Goal: Task Accomplishment & Management: Manage account settings

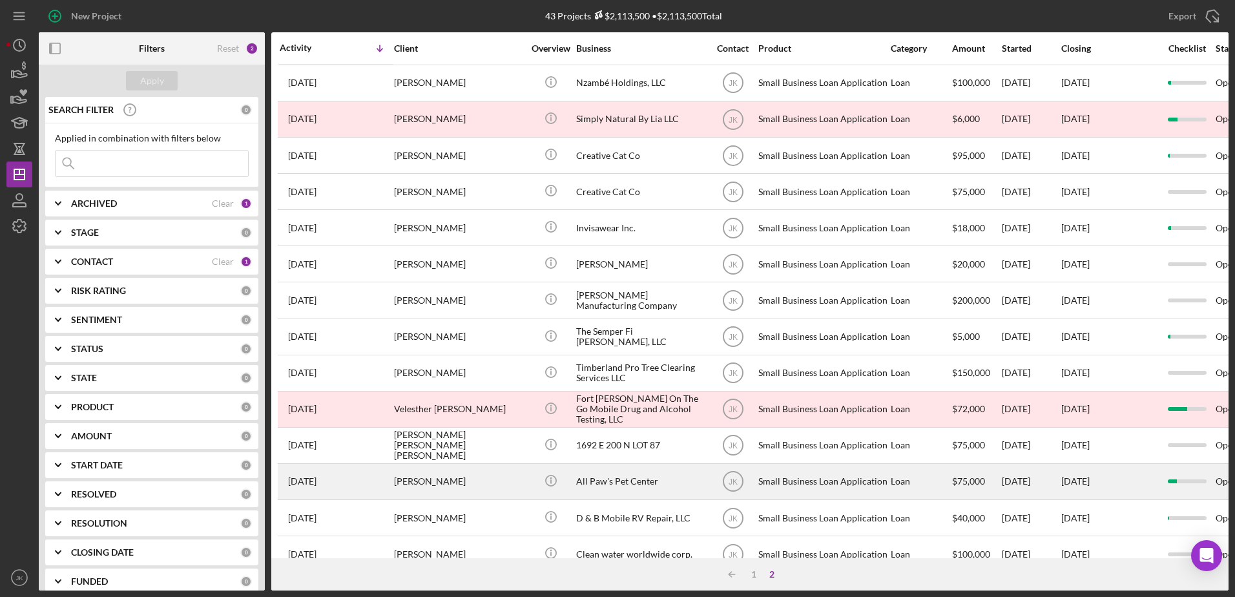
scroll to position [175, 0]
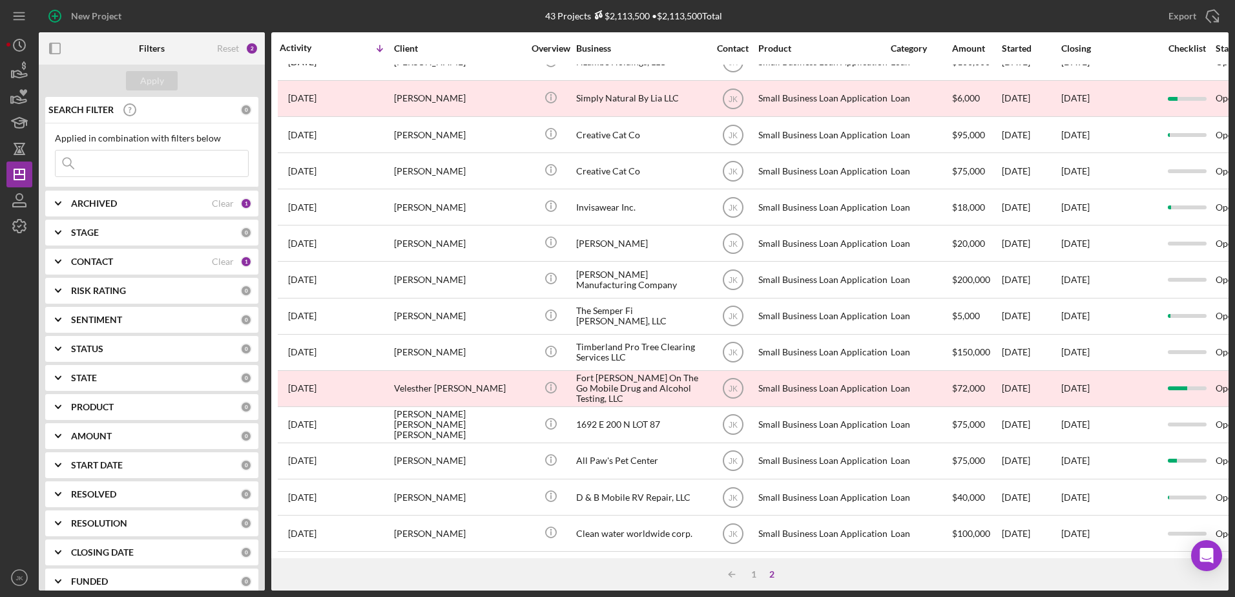
click at [772, 576] on div "2" at bounding box center [772, 574] width 18 height 10
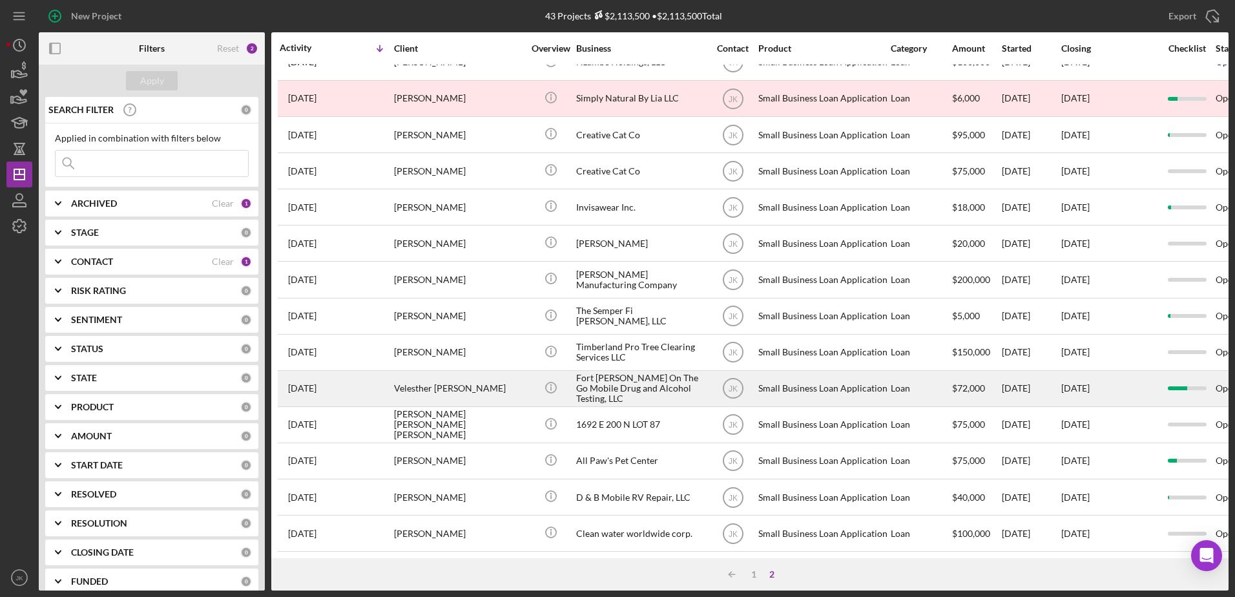
click at [460, 380] on div "Velesther [PERSON_NAME]" at bounding box center [458, 388] width 129 height 34
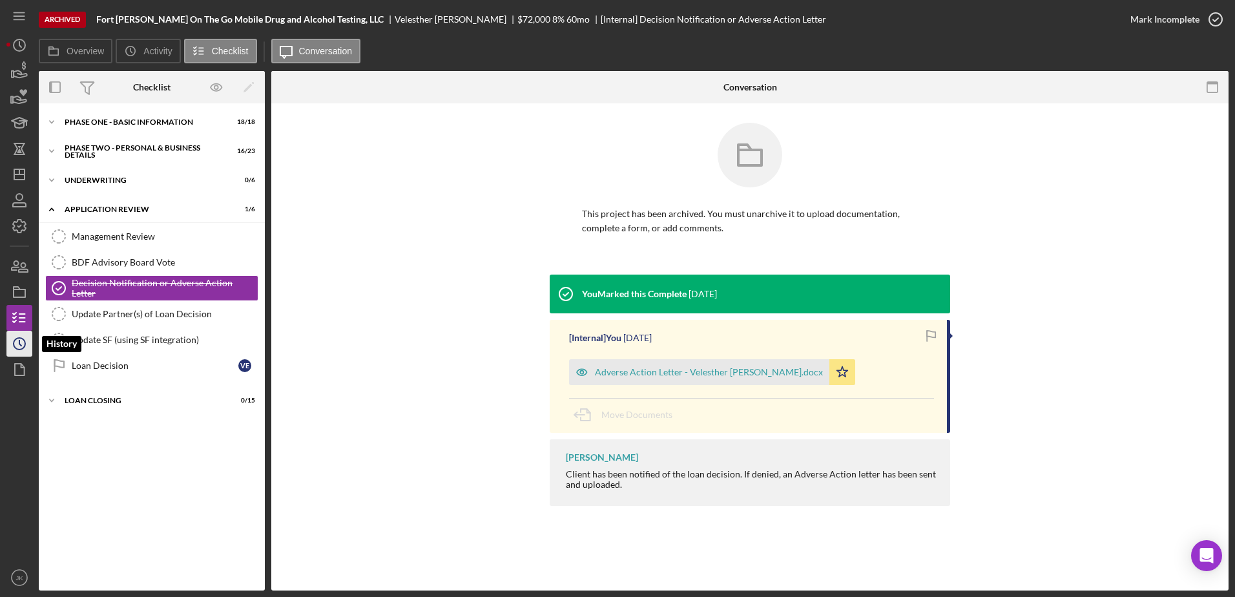
click at [23, 342] on icon "Icon/History" at bounding box center [19, 343] width 32 height 32
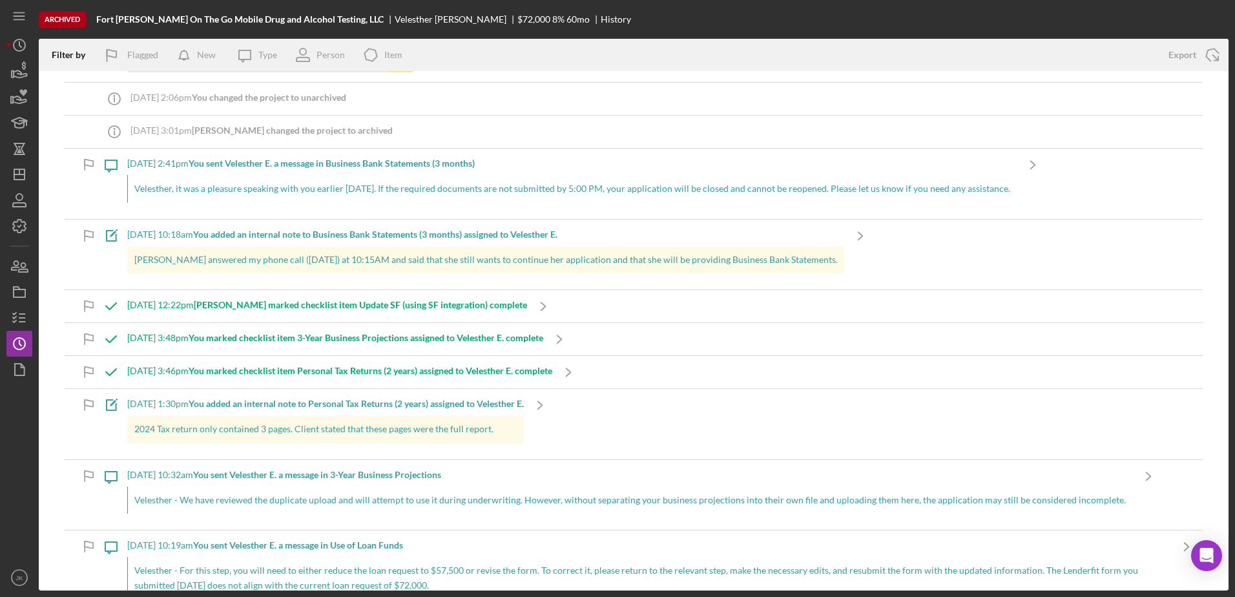
scroll to position [387, 0]
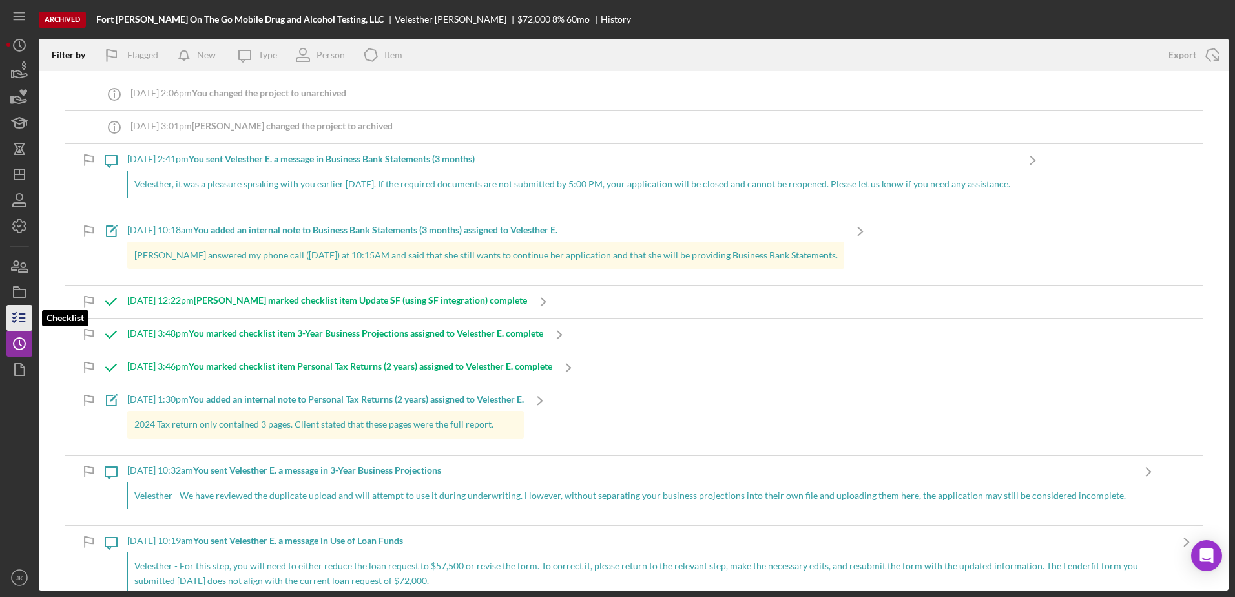
click at [24, 316] on icon "button" at bounding box center [19, 318] width 32 height 32
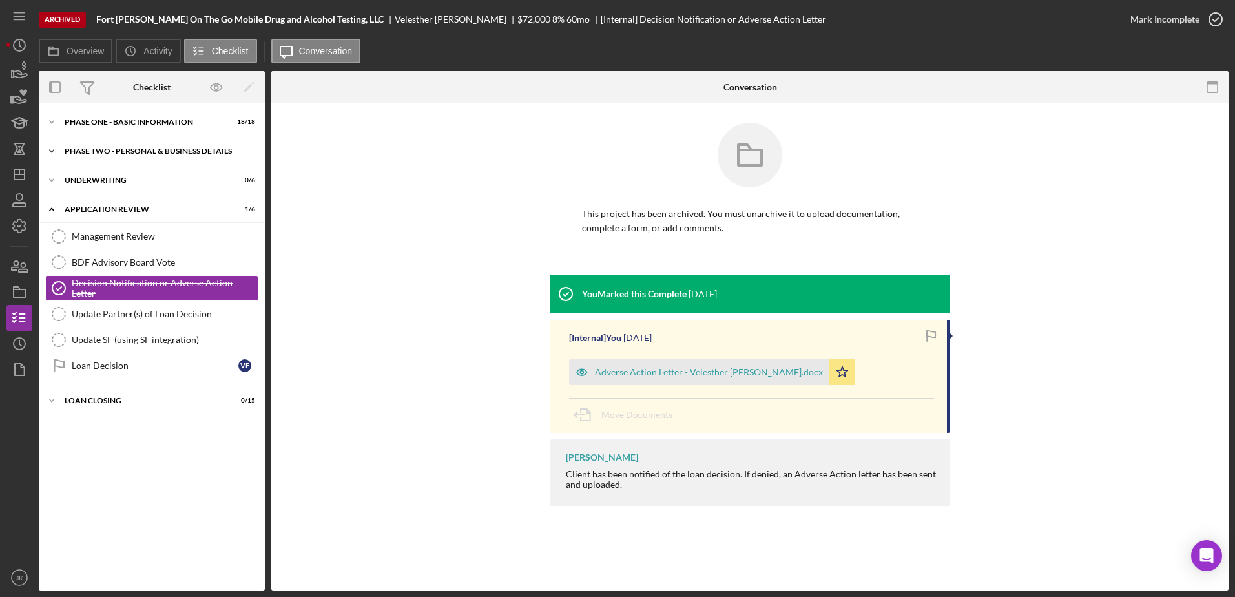
click at [130, 154] on div "PHASE TWO - PERSONAL & BUSINESS DETAILS" at bounding box center [157, 151] width 184 height 8
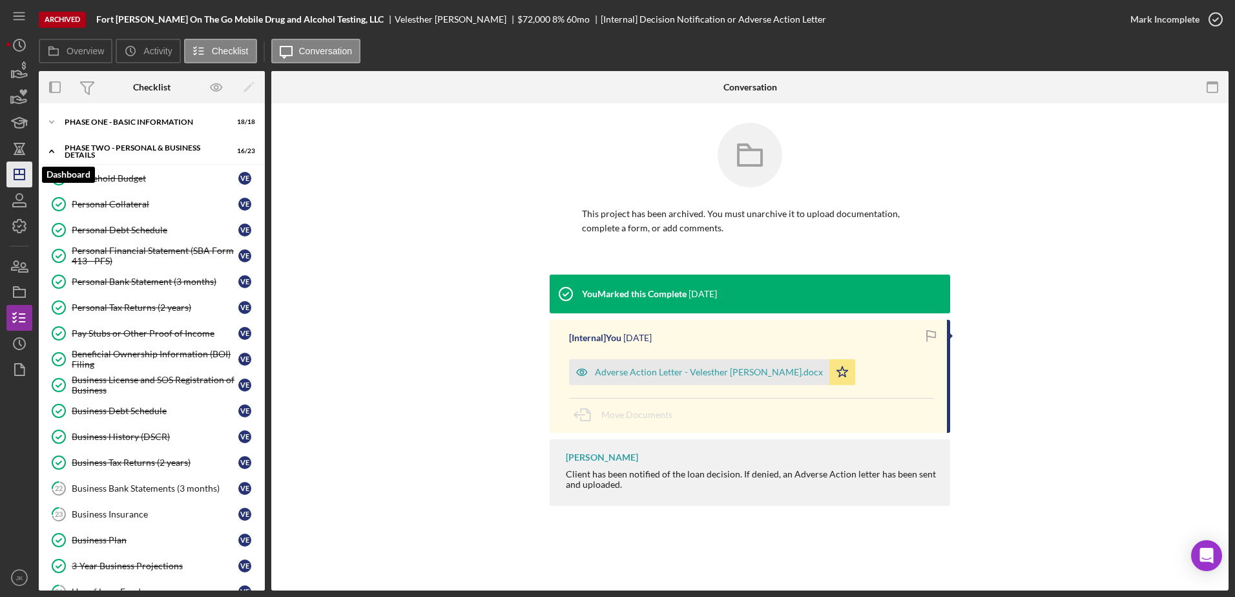
click at [18, 169] on polygon "button" at bounding box center [19, 174] width 10 height 10
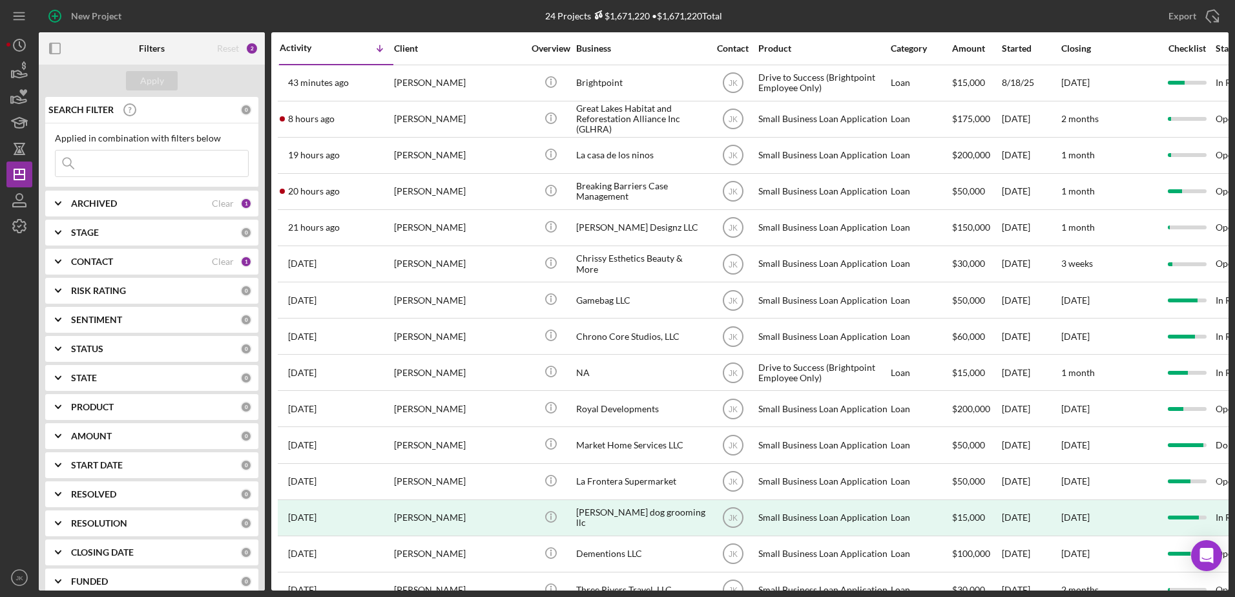
click at [150, 201] on div "ARCHIVED" at bounding box center [141, 203] width 141 height 10
click at [110, 274] on label "Archived" at bounding box center [162, 277] width 173 height 13
click at [68, 274] on input "Archived" at bounding box center [62, 277] width 13 height 13
checkbox input "true"
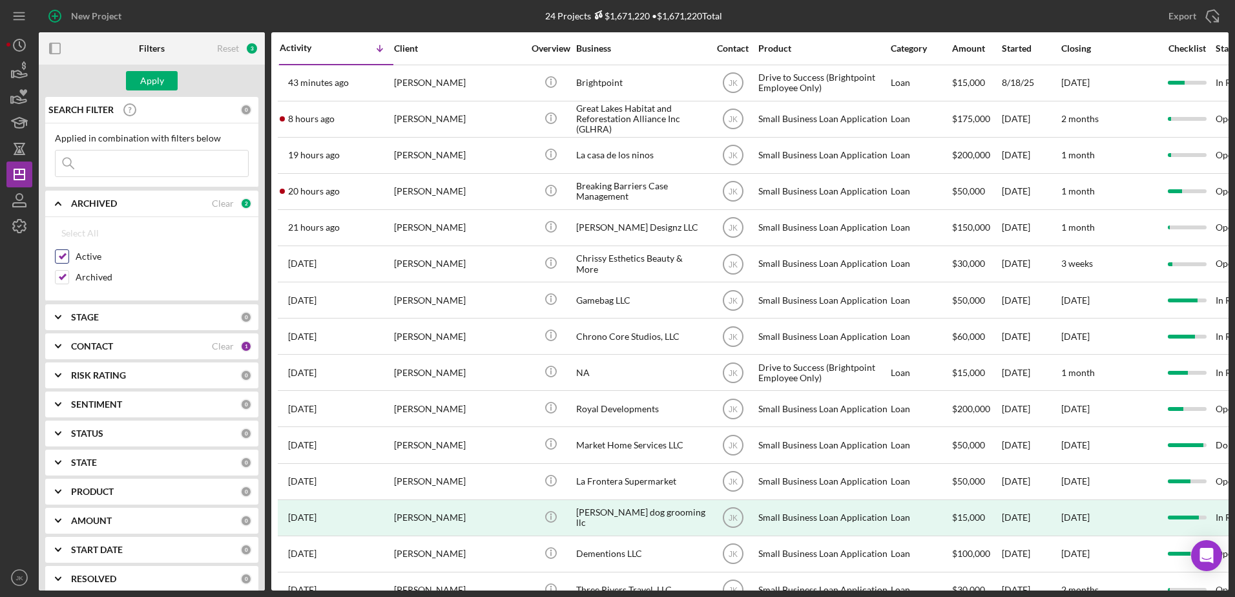
click at [92, 260] on label "Active" at bounding box center [162, 256] width 173 height 13
click at [68, 260] on input "Active" at bounding box center [62, 256] width 13 height 13
checkbox input "false"
click at [154, 84] on div "Apply" at bounding box center [152, 80] width 24 height 19
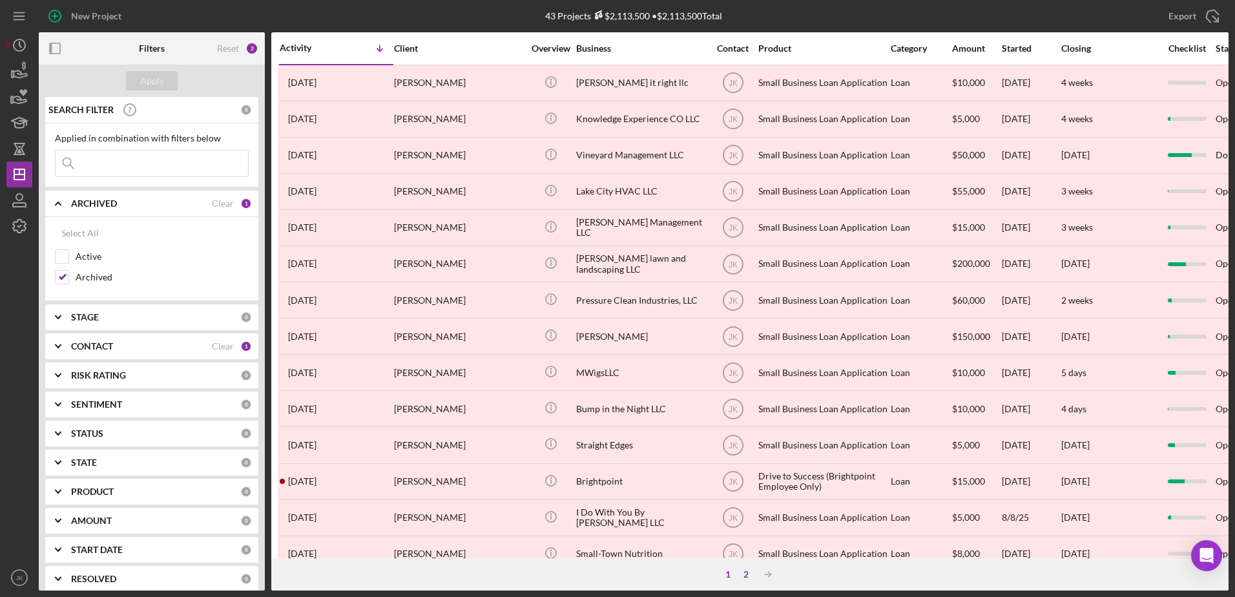
click at [742, 570] on div "2" at bounding box center [746, 574] width 18 height 10
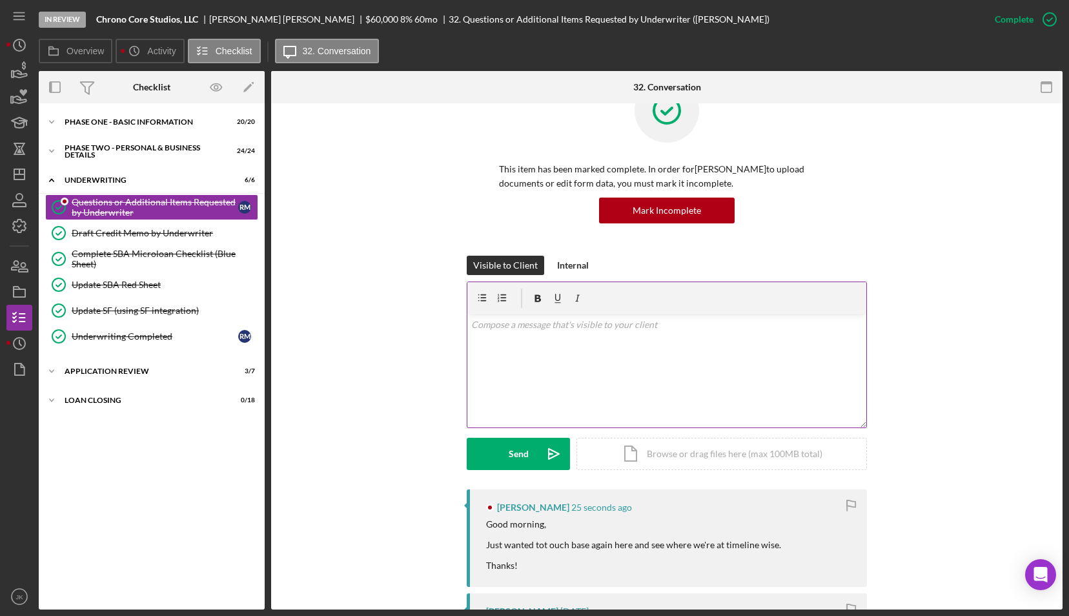
scroll to position [65, 0]
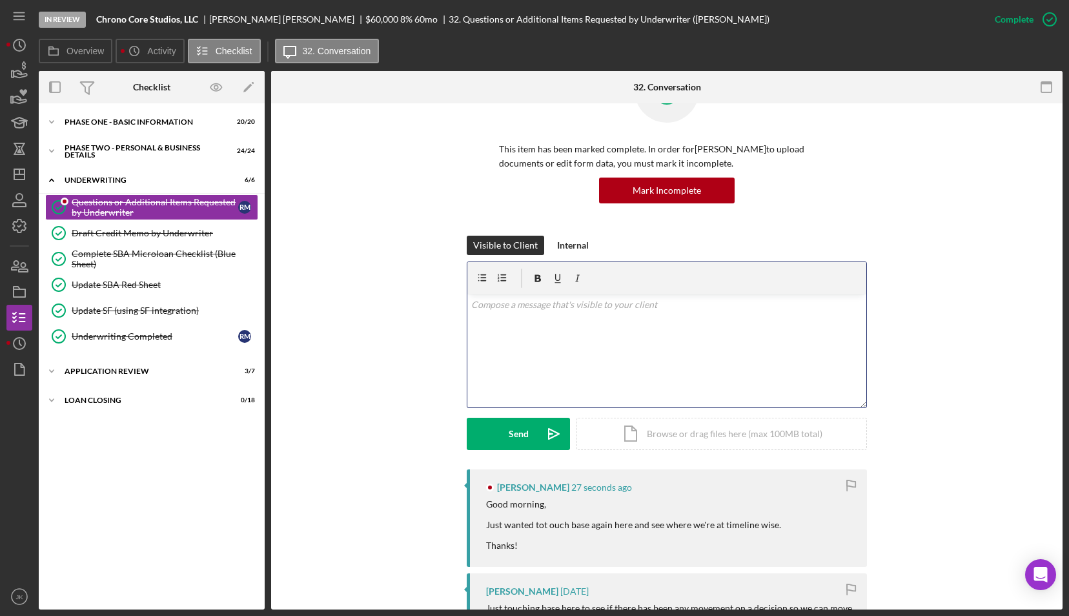
click at [583, 342] on div "v Color teal Color pink Remove color Add row above Add row below Add column bef…" at bounding box center [666, 350] width 399 height 113
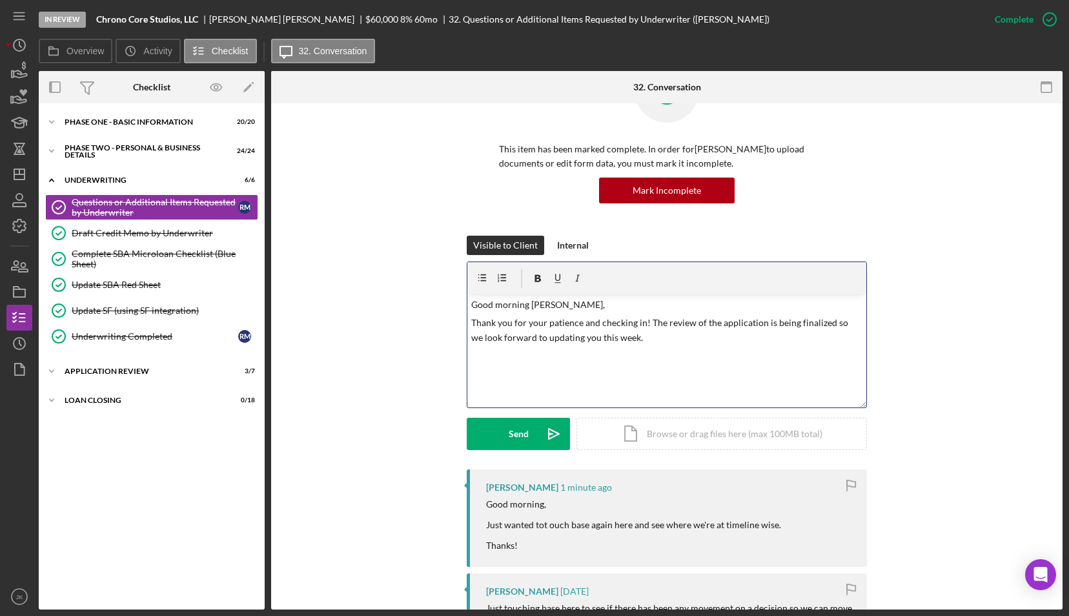
click at [826, 322] on p "Thank you for your patience and checking in! The review of the application is b…" at bounding box center [667, 330] width 392 height 29
click at [746, 341] on p "Thank you for your patience and checking in! The review of the application is b…" at bounding box center [667, 330] width 392 height 29
click at [538, 432] on icon "Icon/icon-invite-send" at bounding box center [554, 434] width 32 height 32
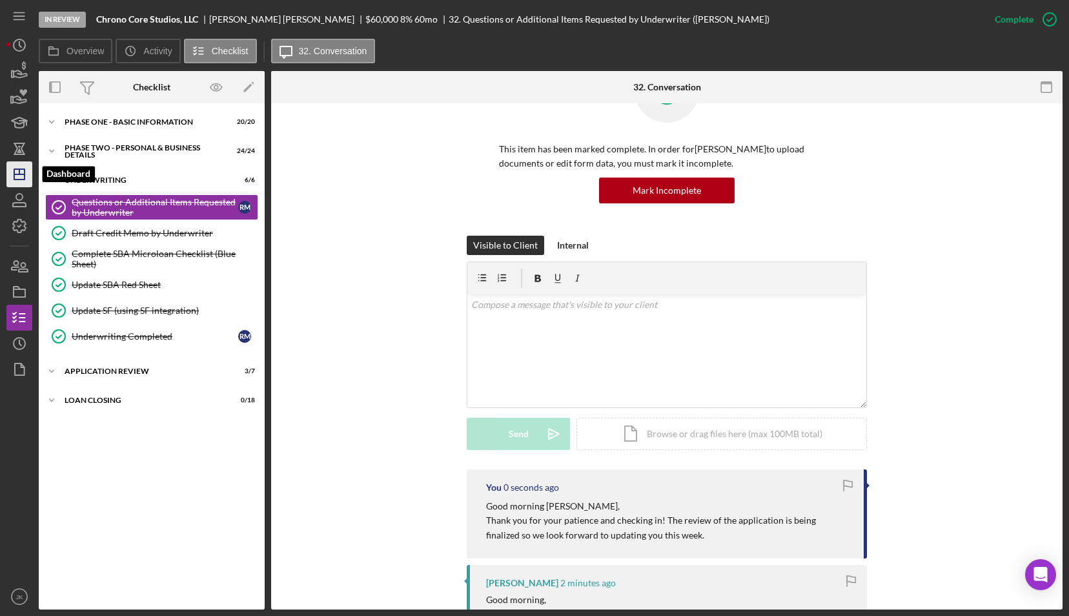
click at [21, 170] on icon "Icon/Dashboard" at bounding box center [19, 174] width 32 height 32
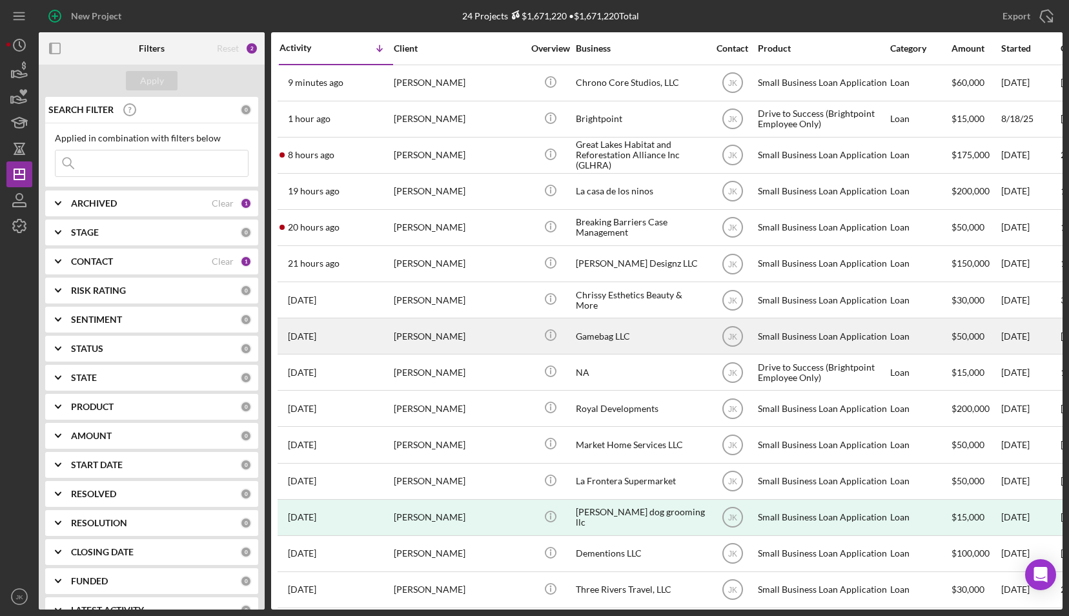
click at [467, 325] on div "[PERSON_NAME]" at bounding box center [458, 336] width 129 height 34
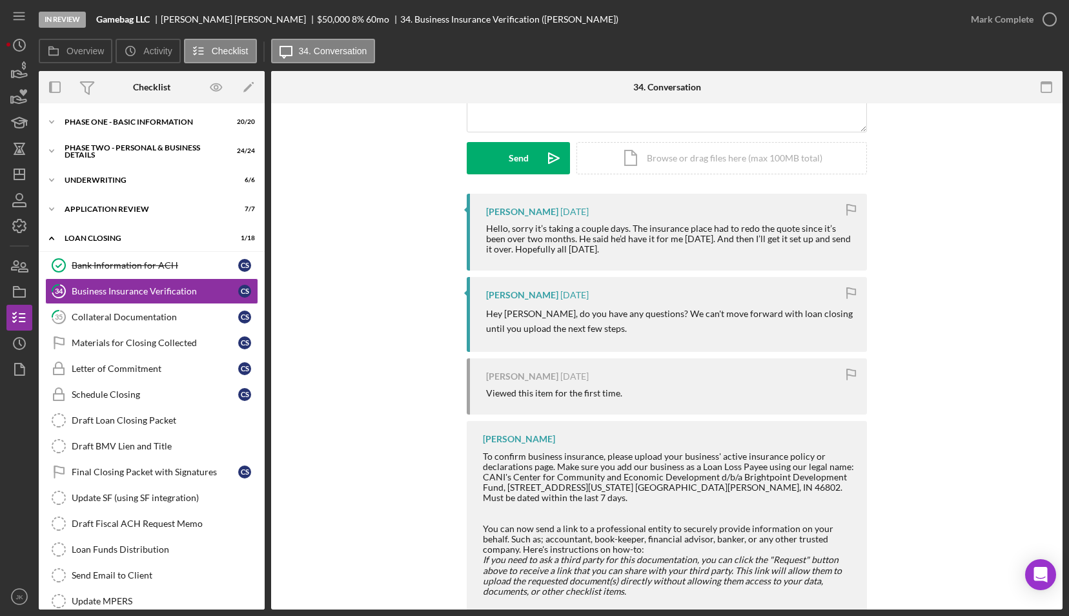
scroll to position [181, 0]
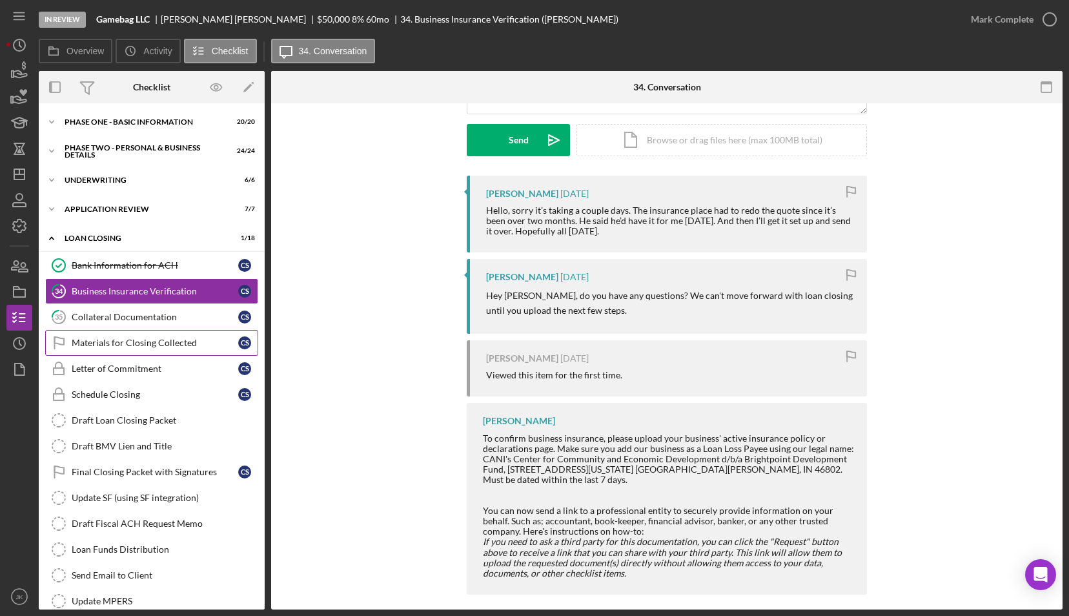
click at [179, 340] on div "Materials for Closing Collected" at bounding box center [155, 343] width 167 height 10
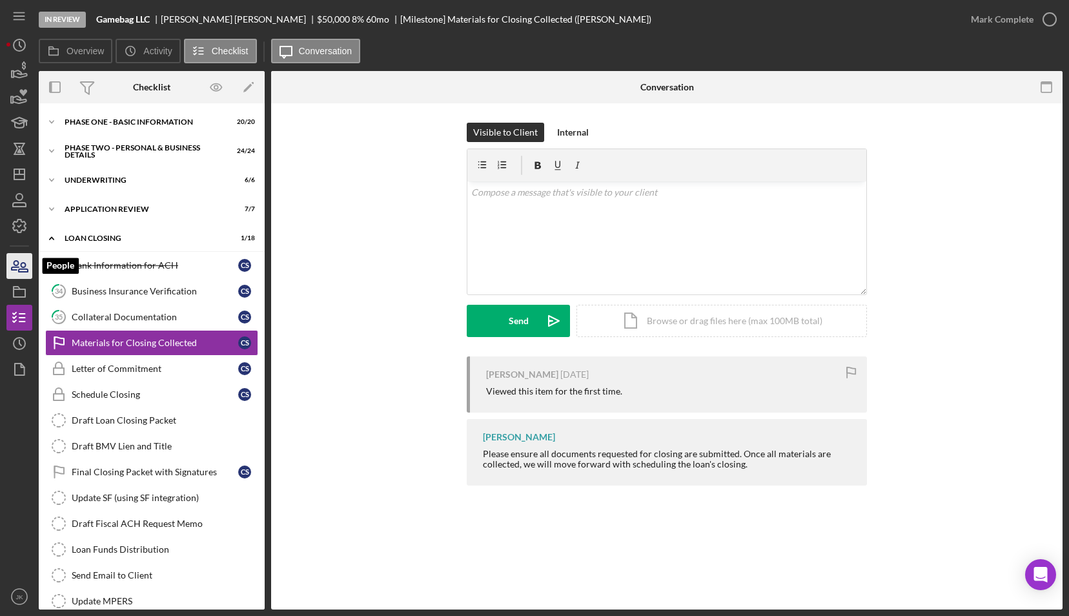
click at [21, 266] on icon "button" at bounding box center [19, 266] width 32 height 32
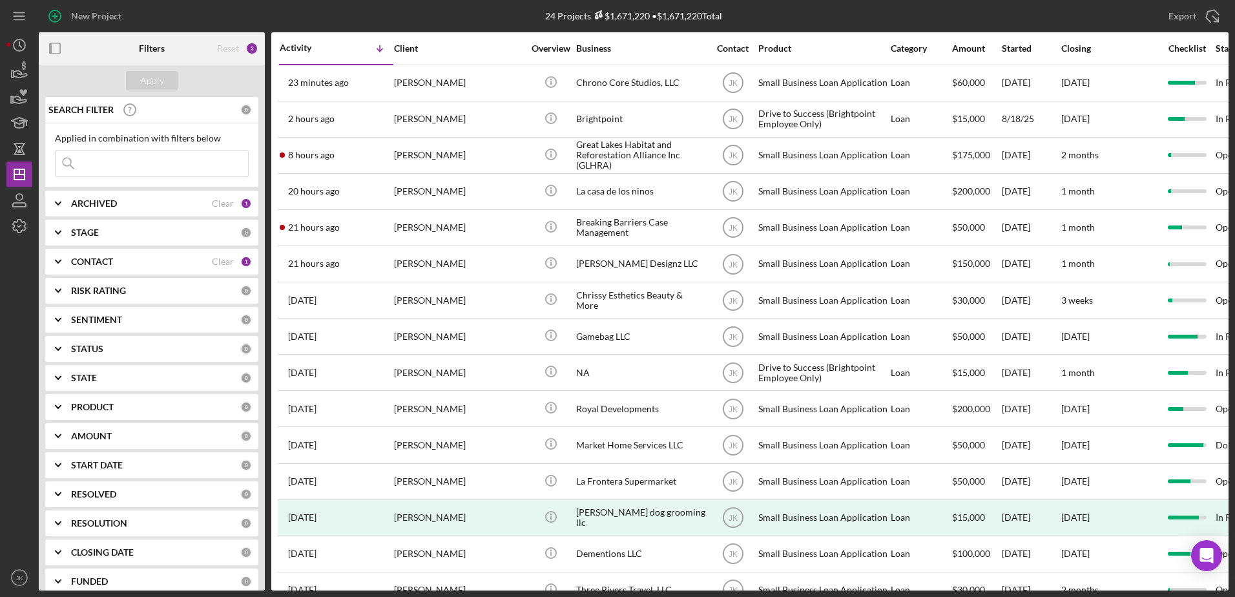
click at [109, 205] on b "ARCHIVED" at bounding box center [94, 203] width 46 height 10
click at [102, 281] on label "Archived" at bounding box center [162, 277] width 173 height 13
click at [68, 281] on input "Archived" at bounding box center [62, 277] width 13 height 13
checkbox input "true"
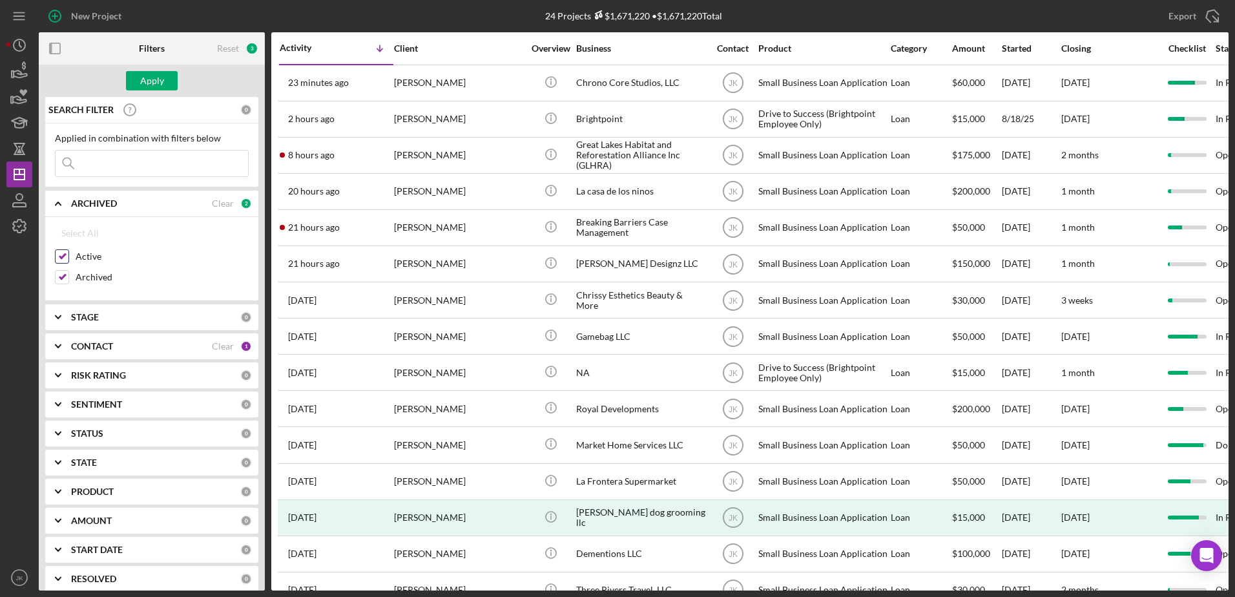
click at [79, 251] on label "Active" at bounding box center [162, 256] width 173 height 13
click at [68, 251] on input "Active" at bounding box center [62, 256] width 13 height 13
checkbox input "false"
click at [148, 76] on div "Apply" at bounding box center [152, 80] width 24 height 19
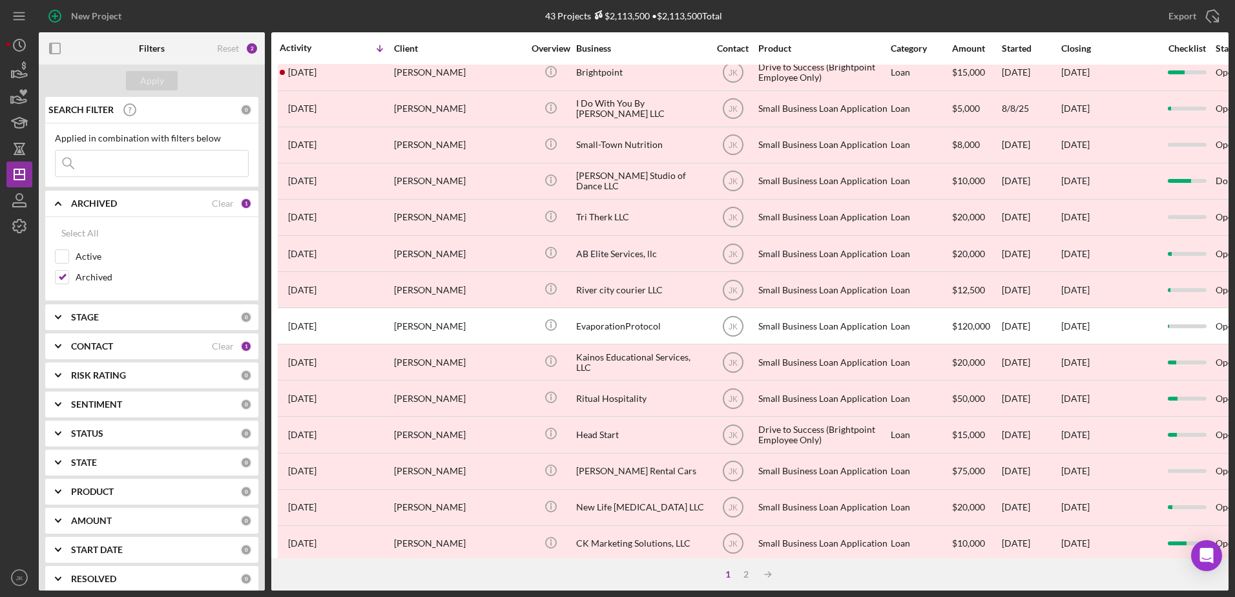
scroll to position [429, 0]
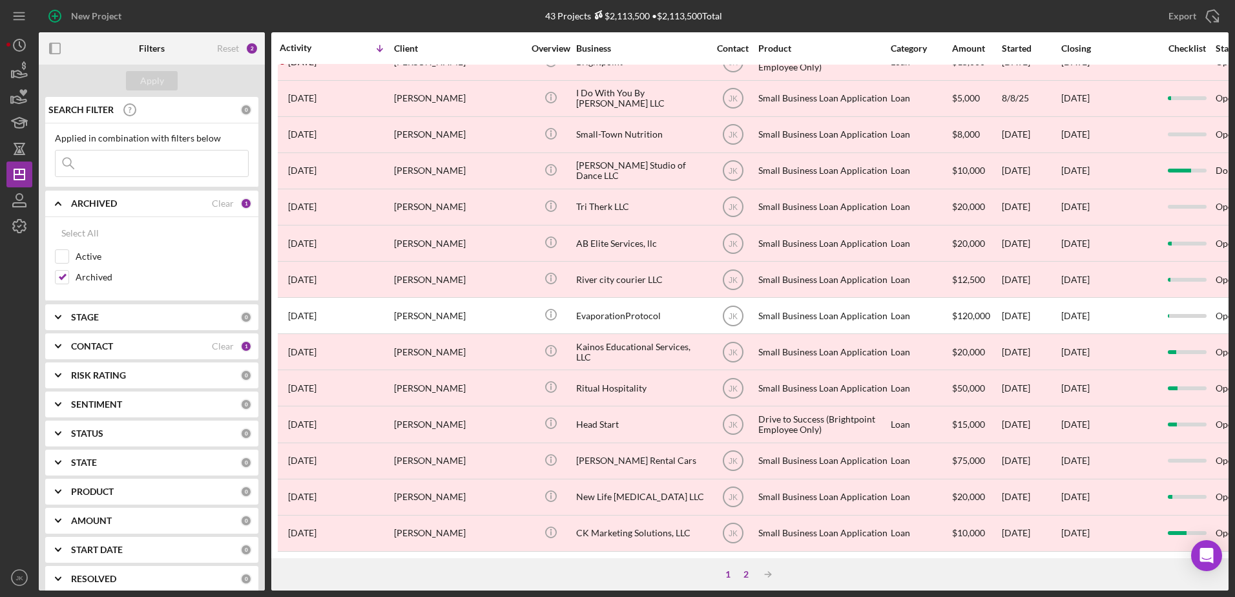
click at [751, 576] on div "2" at bounding box center [746, 574] width 18 height 10
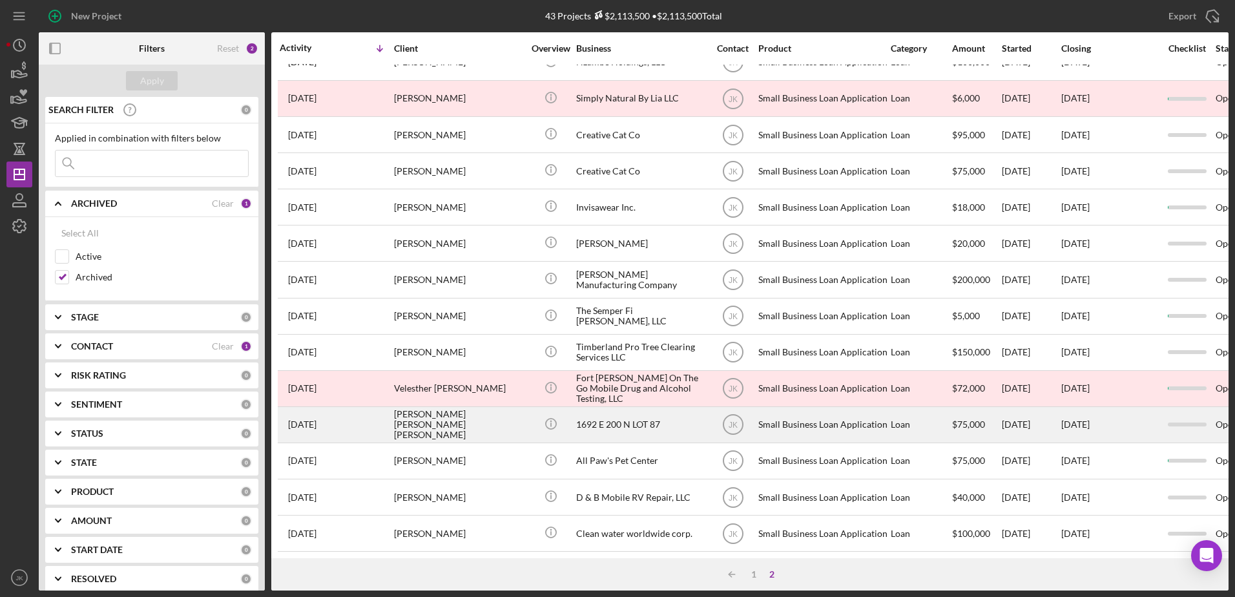
scroll to position [175, 0]
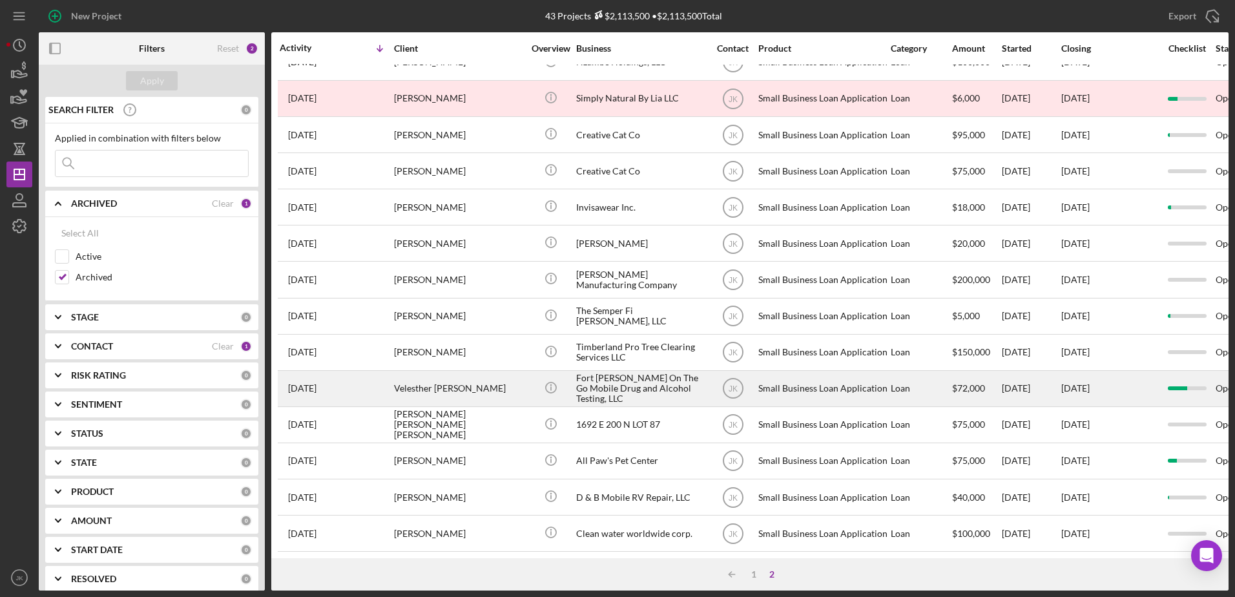
click at [474, 373] on div "Velesther [PERSON_NAME]" at bounding box center [458, 388] width 129 height 34
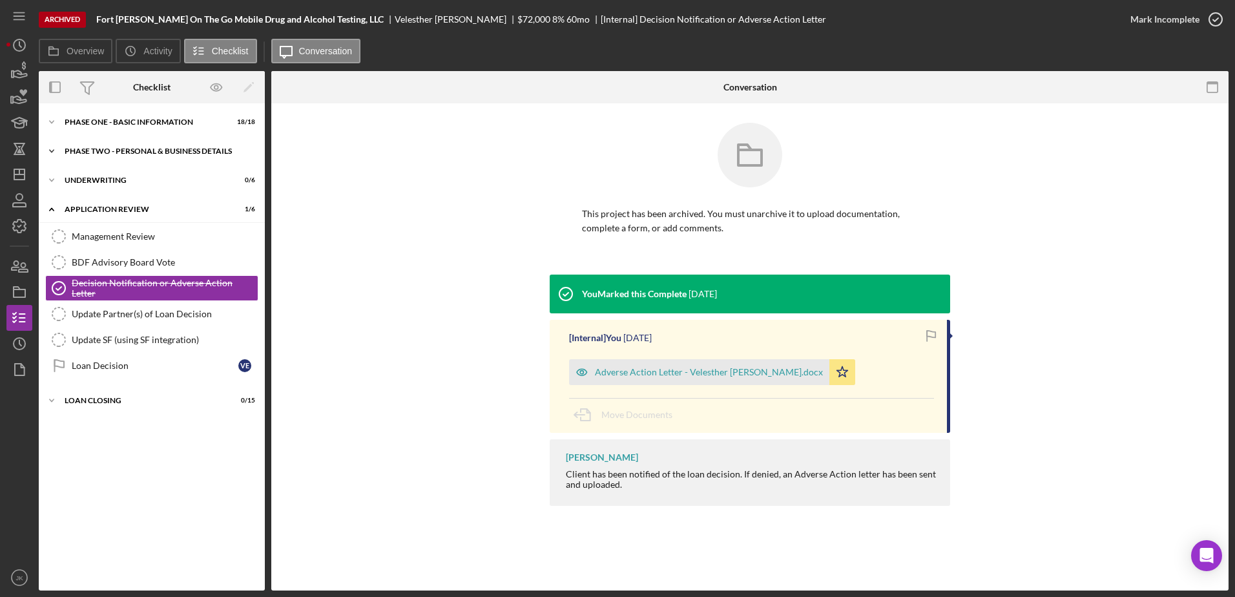
click at [130, 156] on div "Icon/Expander PHASE TWO - PERSONAL & BUSINESS DETAILS 16 / 23" at bounding box center [152, 151] width 226 height 26
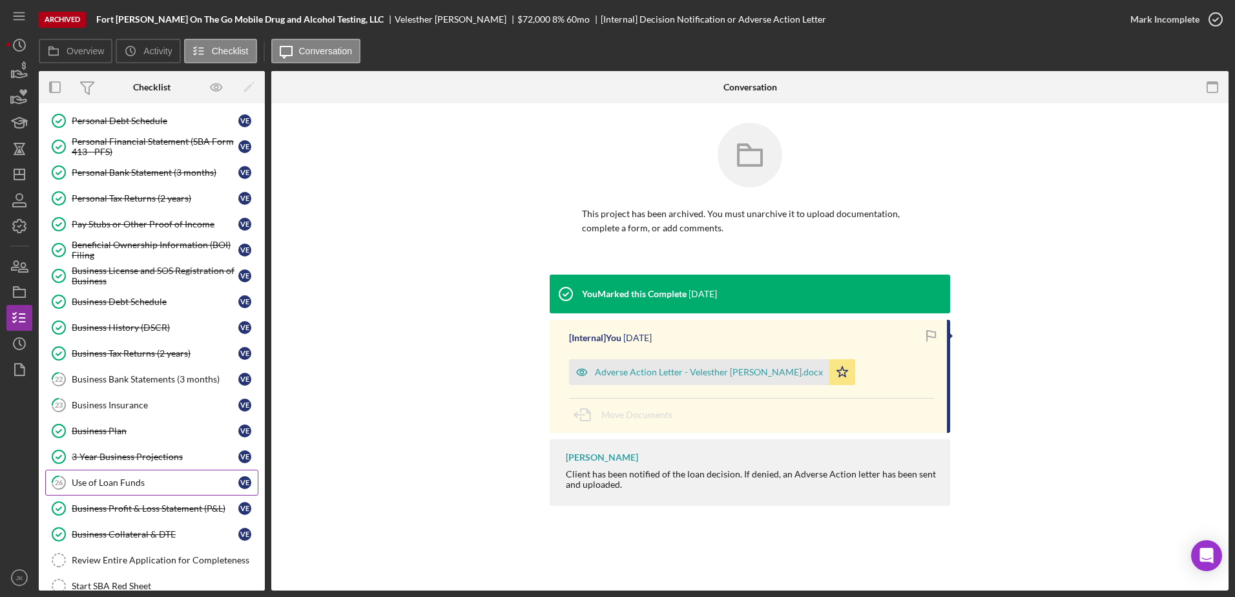
scroll to position [129, 0]
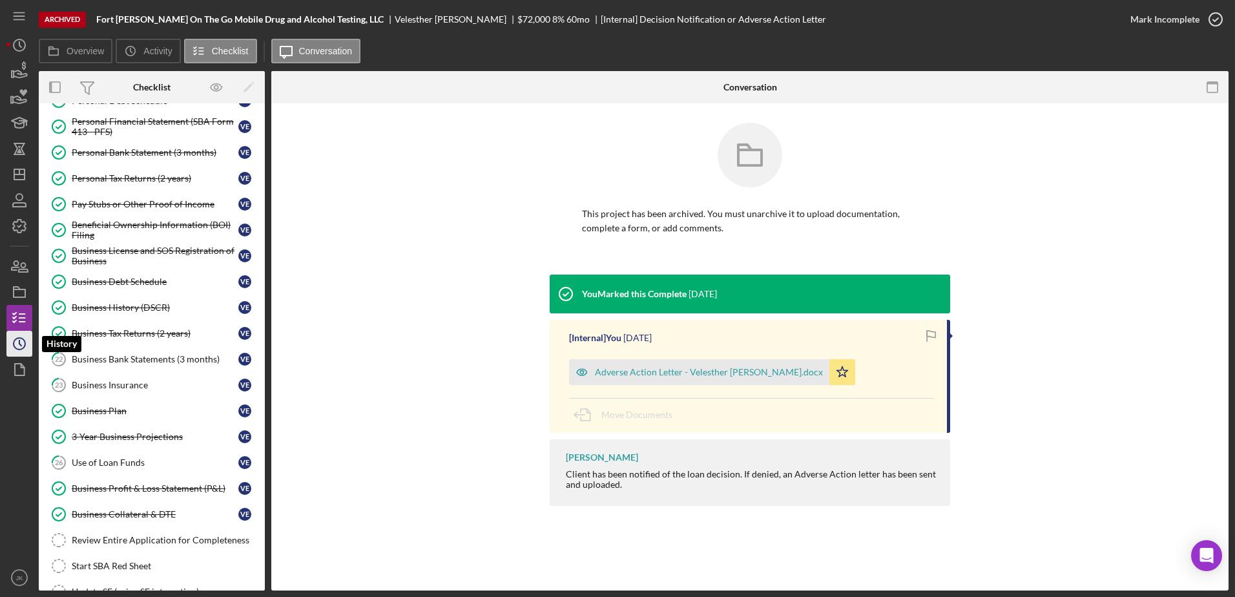
drag, startPoint x: 12, startPoint y: 344, endPoint x: 23, endPoint y: 347, distance: 12.3
click at [12, 344] on icon "Icon/History" at bounding box center [19, 343] width 32 height 32
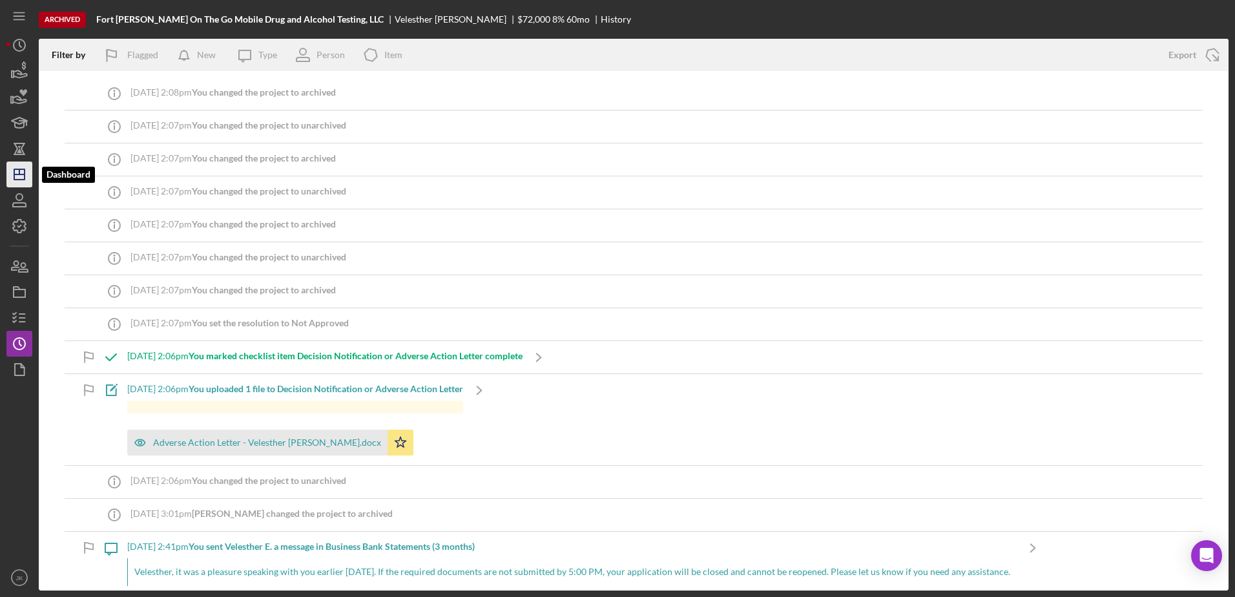
click at [20, 178] on icon "Icon/Dashboard" at bounding box center [19, 174] width 32 height 32
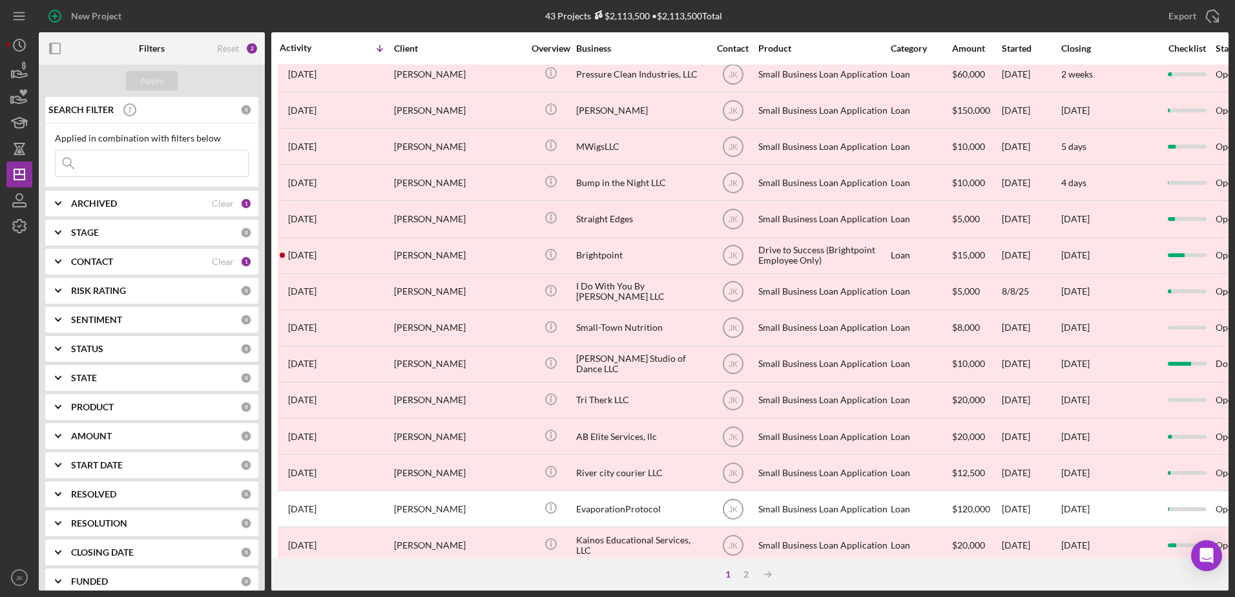
scroll to position [429, 0]
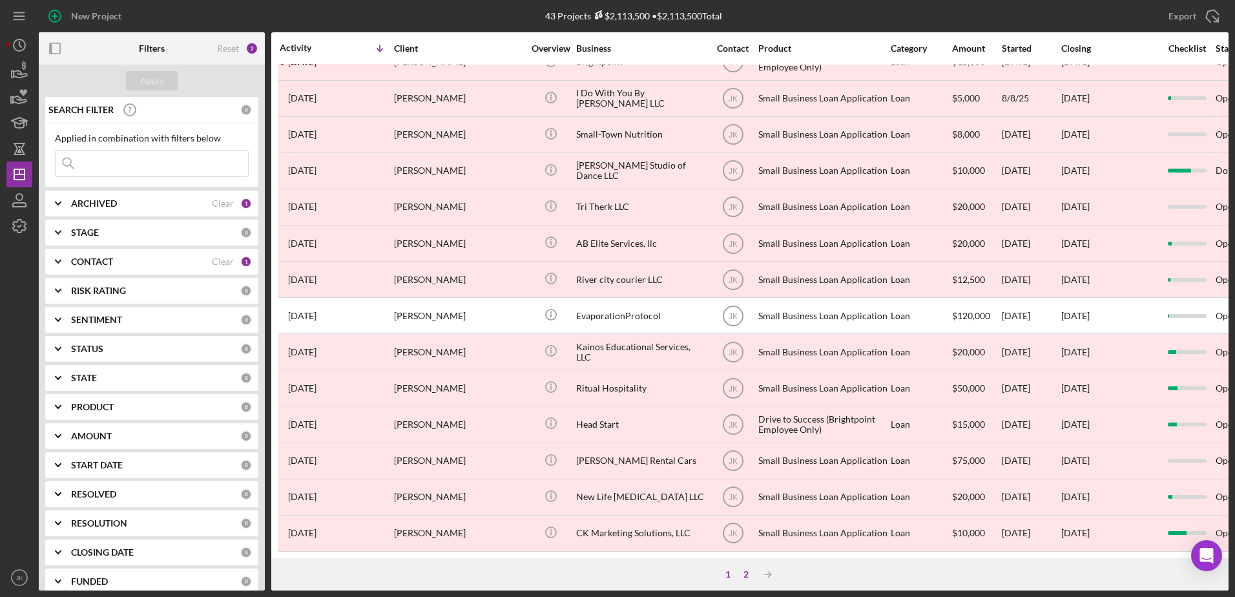
click at [749, 575] on div "2" at bounding box center [746, 574] width 18 height 10
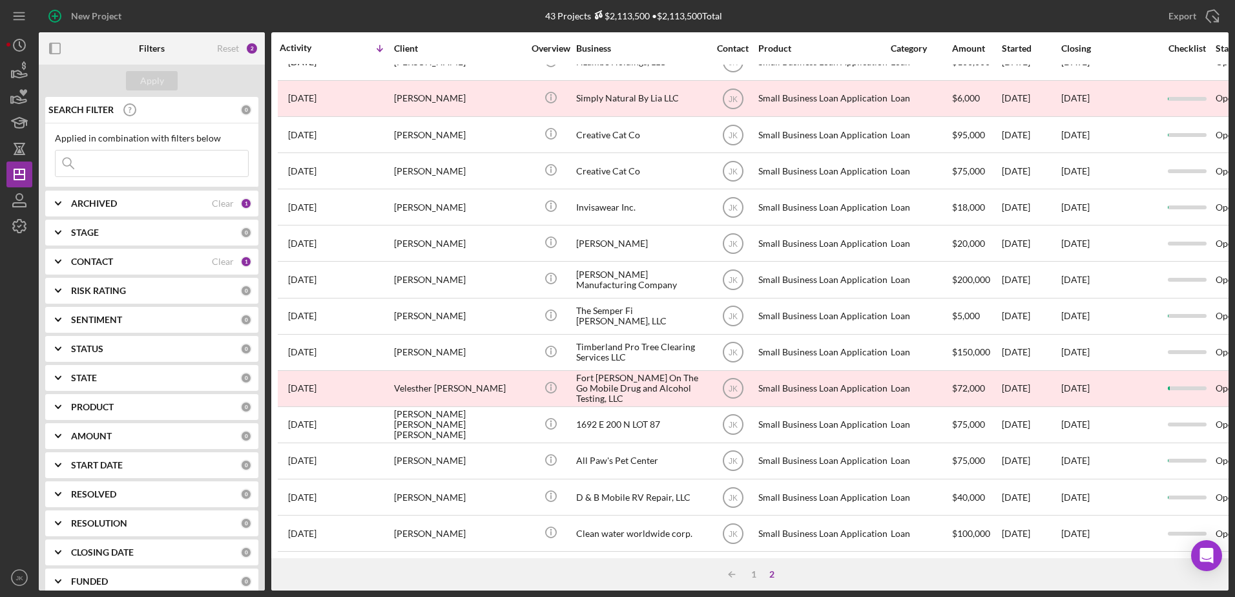
scroll to position [175, 0]
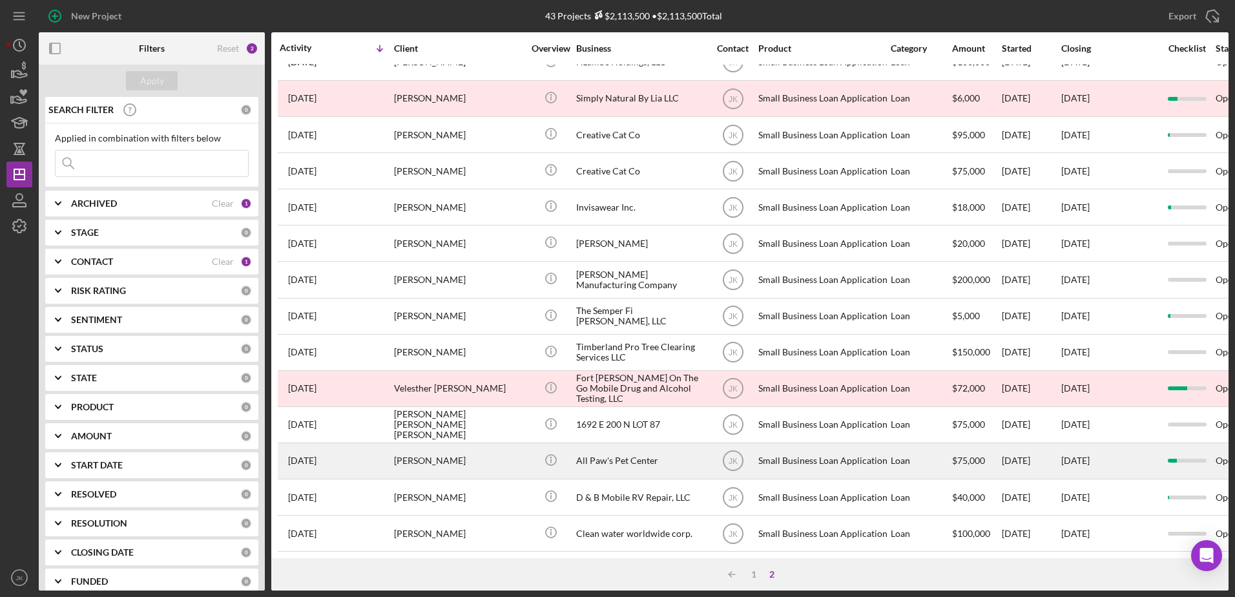
click at [425, 453] on div "[PERSON_NAME]" at bounding box center [458, 461] width 129 height 34
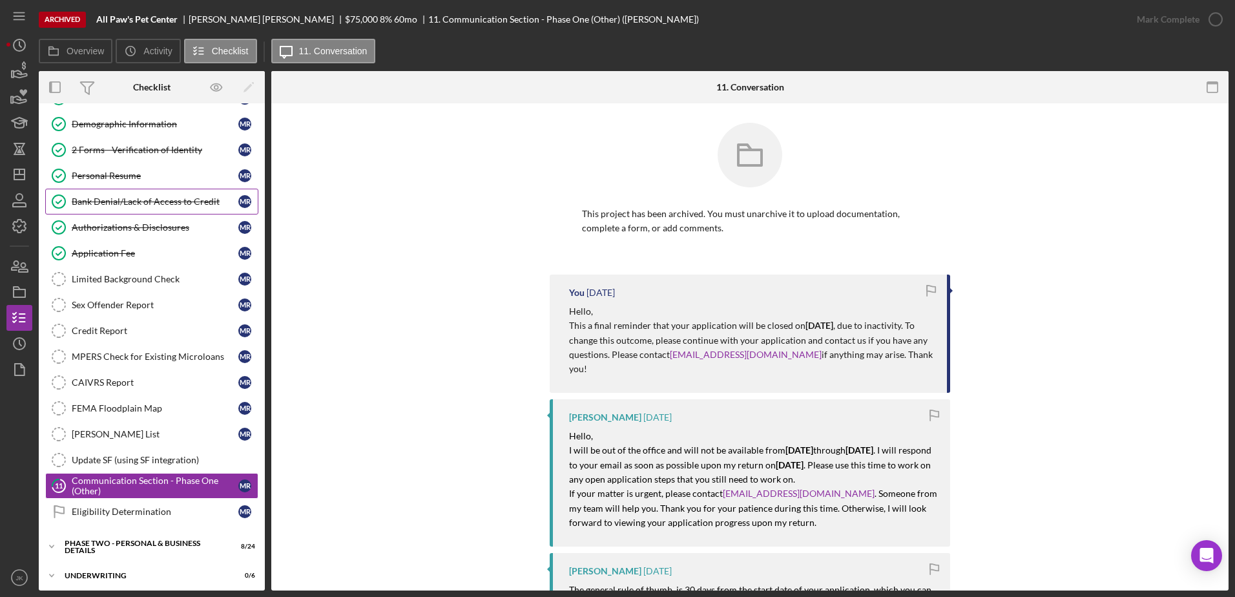
scroll to position [129, 0]
click at [17, 344] on icon "Icon/History" at bounding box center [19, 343] width 32 height 32
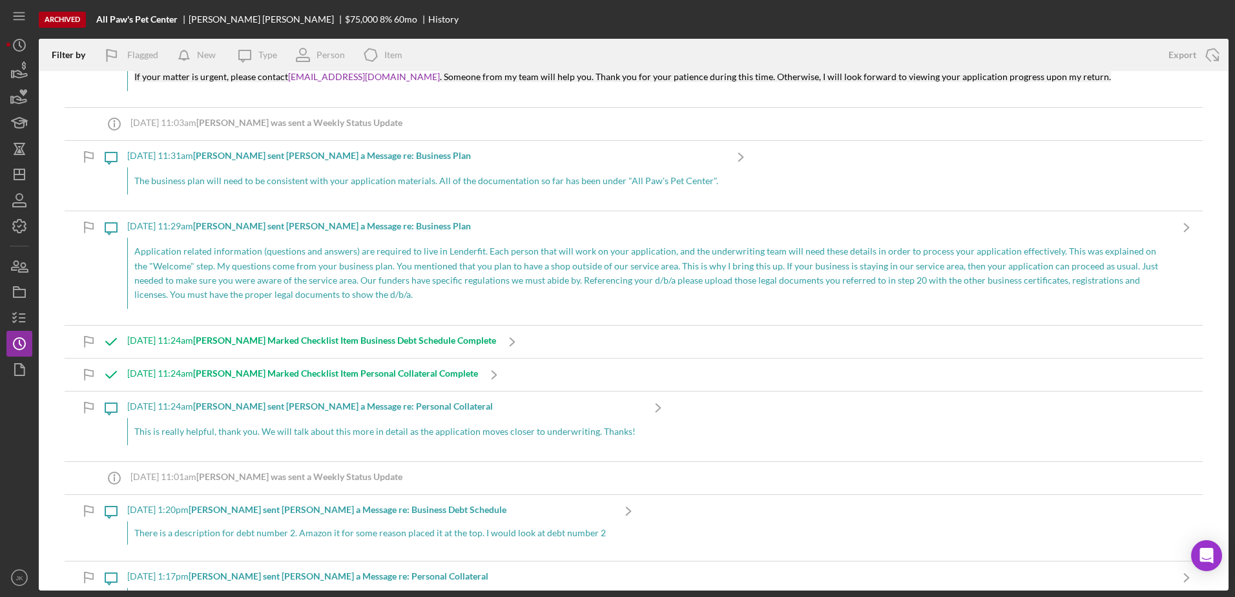
scroll to position [323, 0]
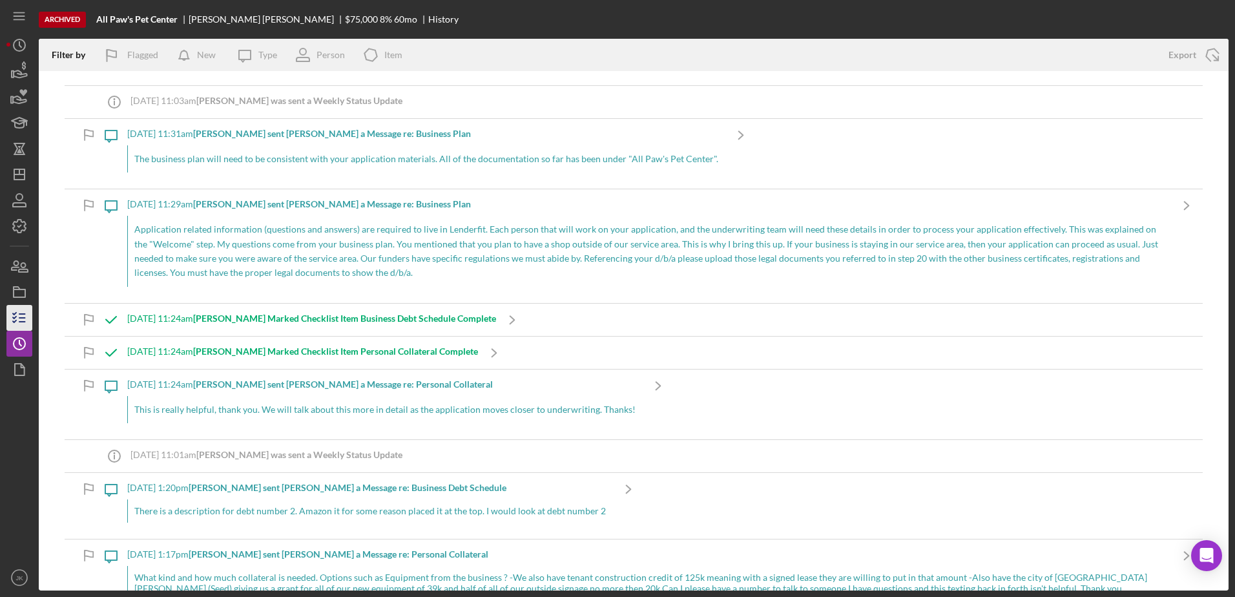
click at [29, 311] on icon "button" at bounding box center [19, 318] width 32 height 32
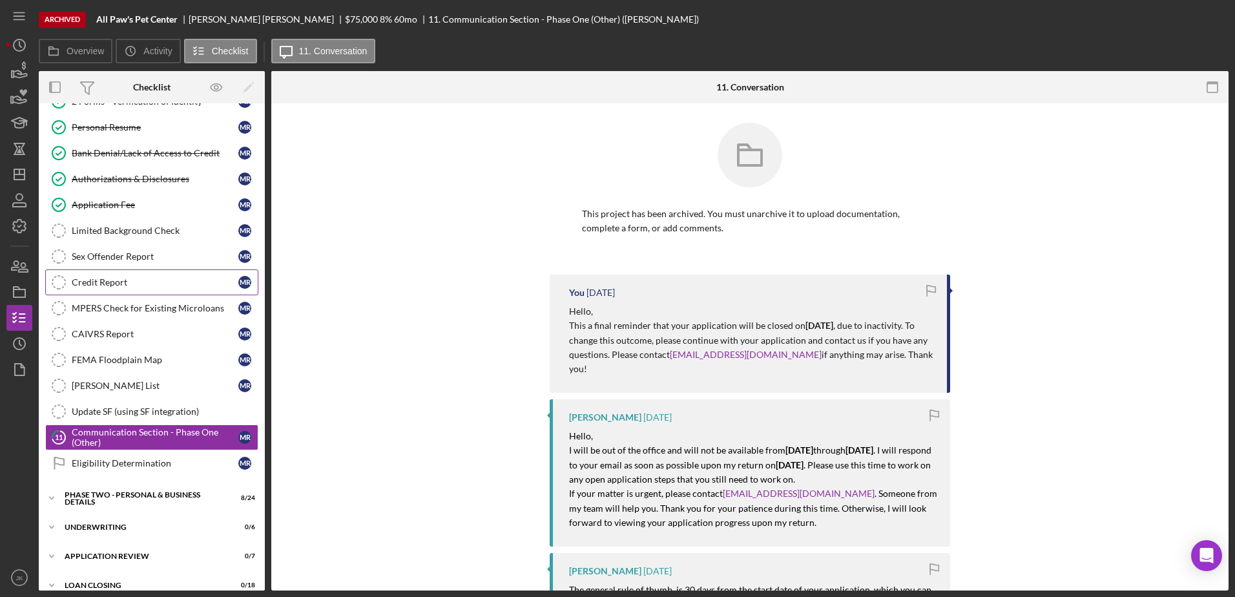
scroll to position [190, 0]
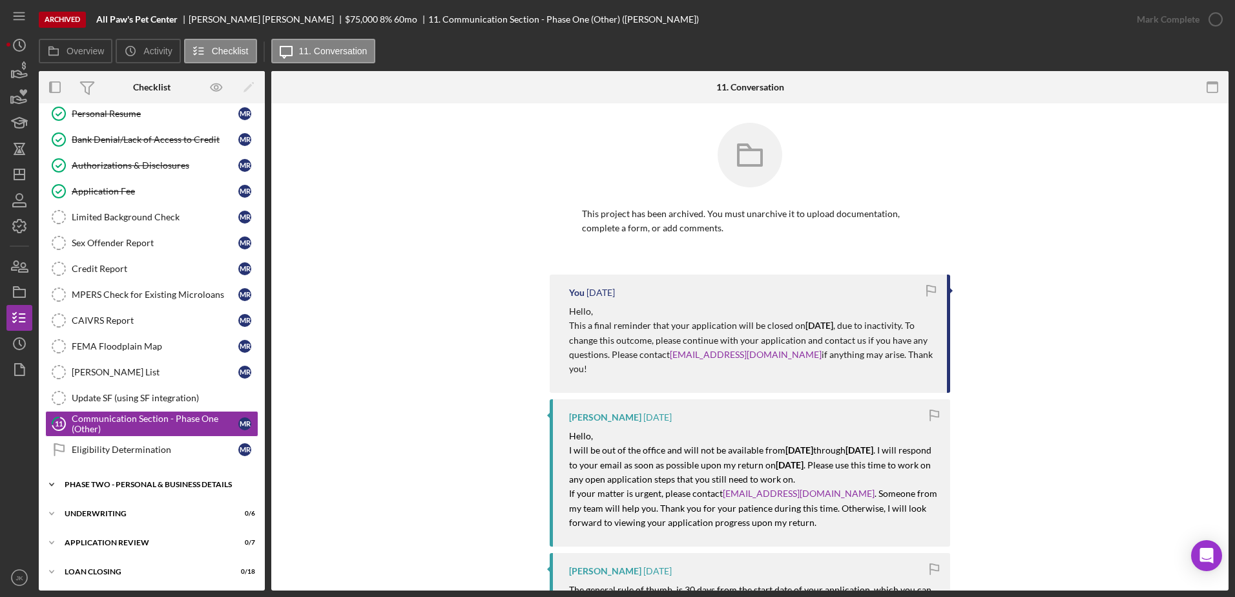
click at [172, 484] on div "PHASE TWO - PERSONAL & BUSINESS DETAILS" at bounding box center [157, 484] width 184 height 8
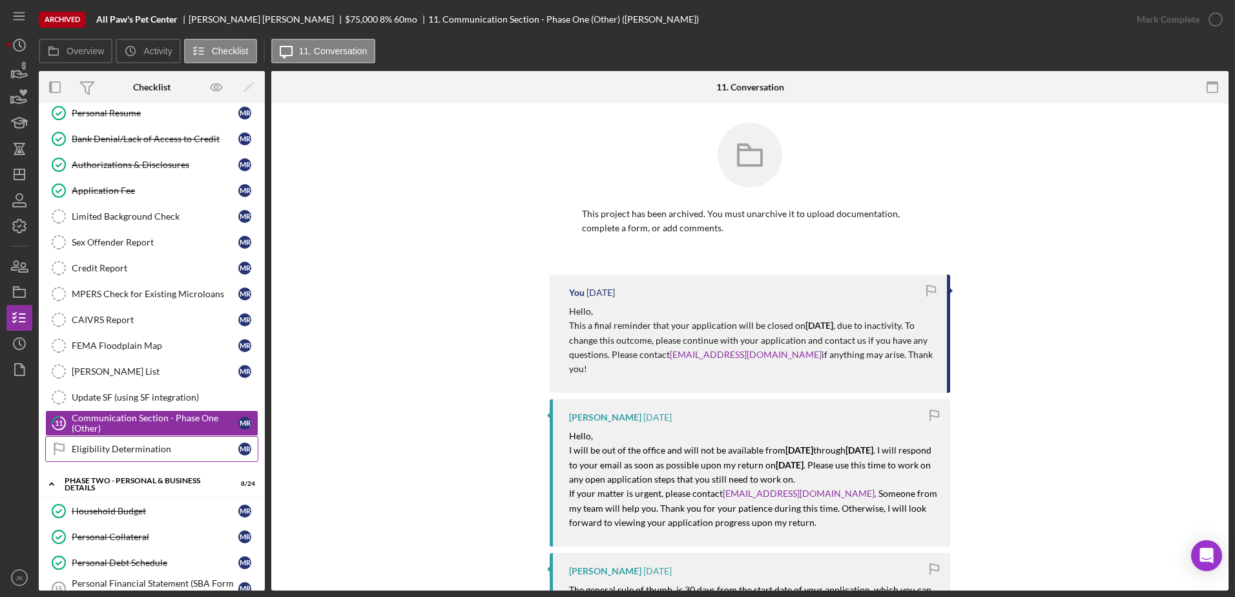
scroll to position [173, 0]
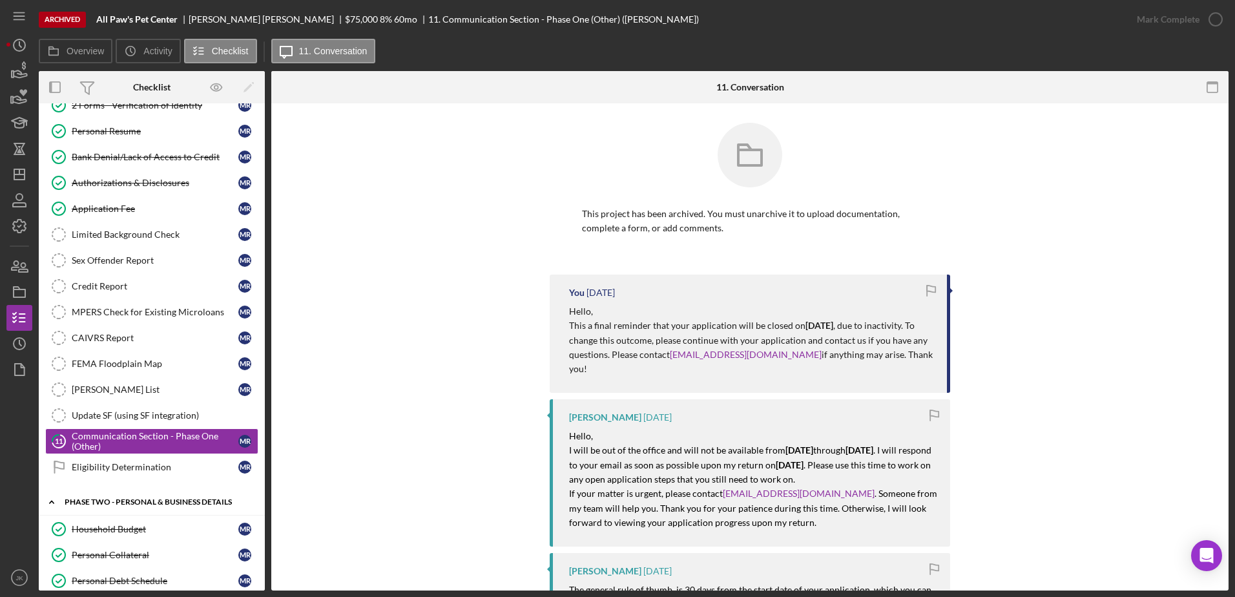
click at [159, 492] on div "Icon/Expander PHASE TWO - PERSONAL & BUSINESS DETAILS 8 / 24" at bounding box center [152, 502] width 226 height 26
click at [150, 438] on div "Communication Section - Phase One (Other)" at bounding box center [155, 441] width 167 height 21
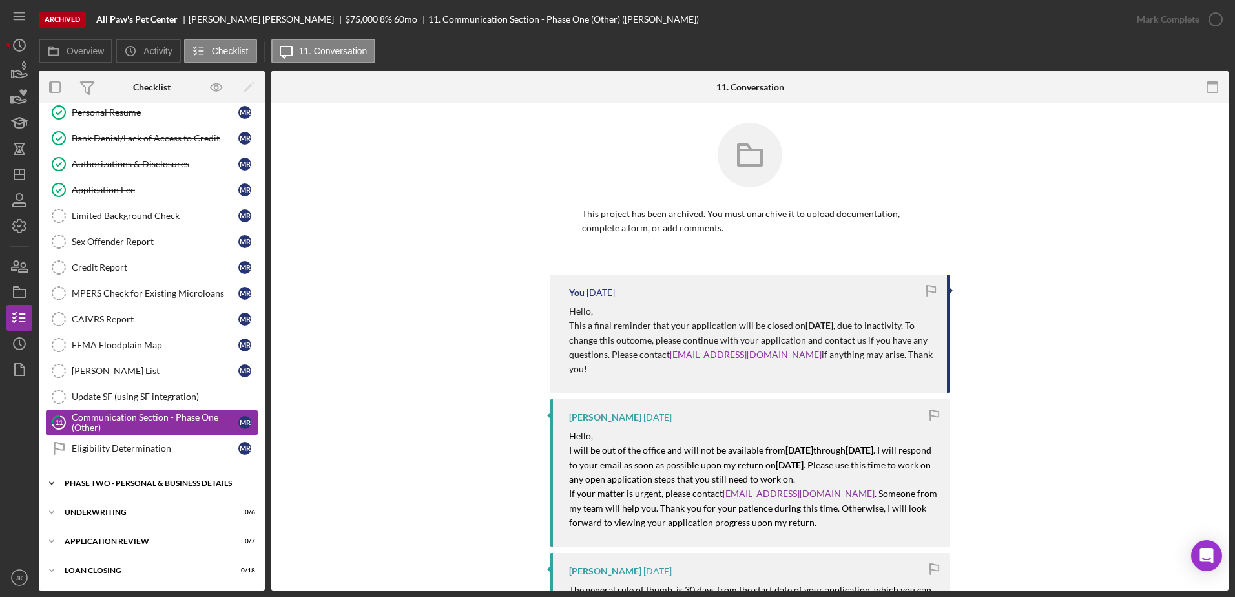
scroll to position [0, 0]
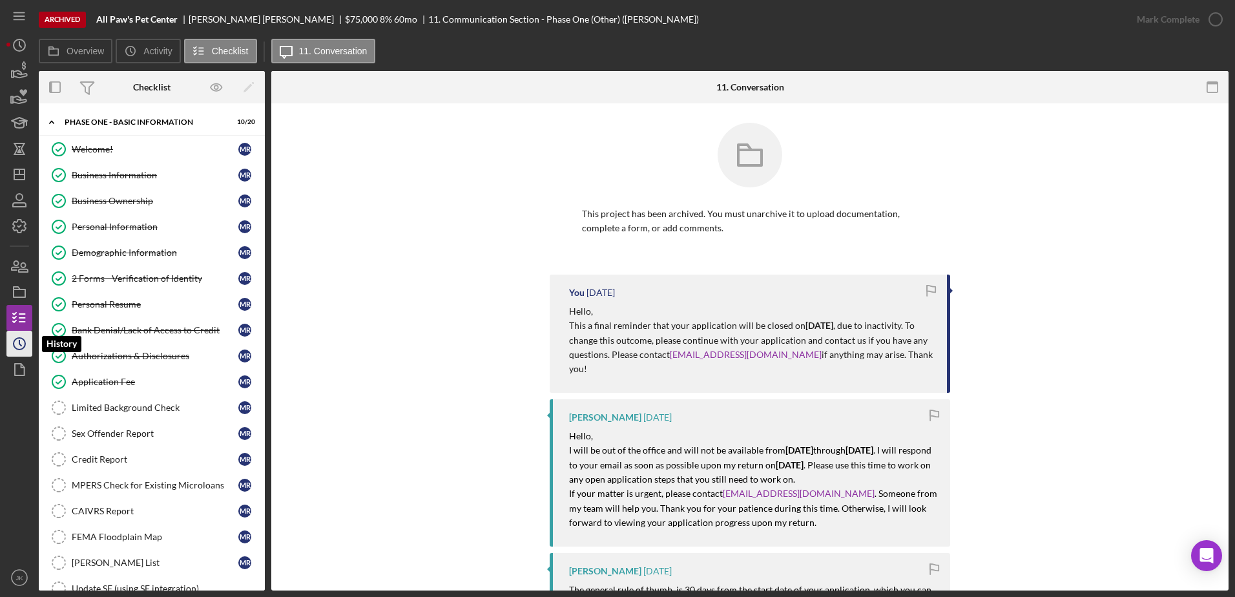
click at [15, 334] on icon "Icon/History" at bounding box center [19, 343] width 32 height 32
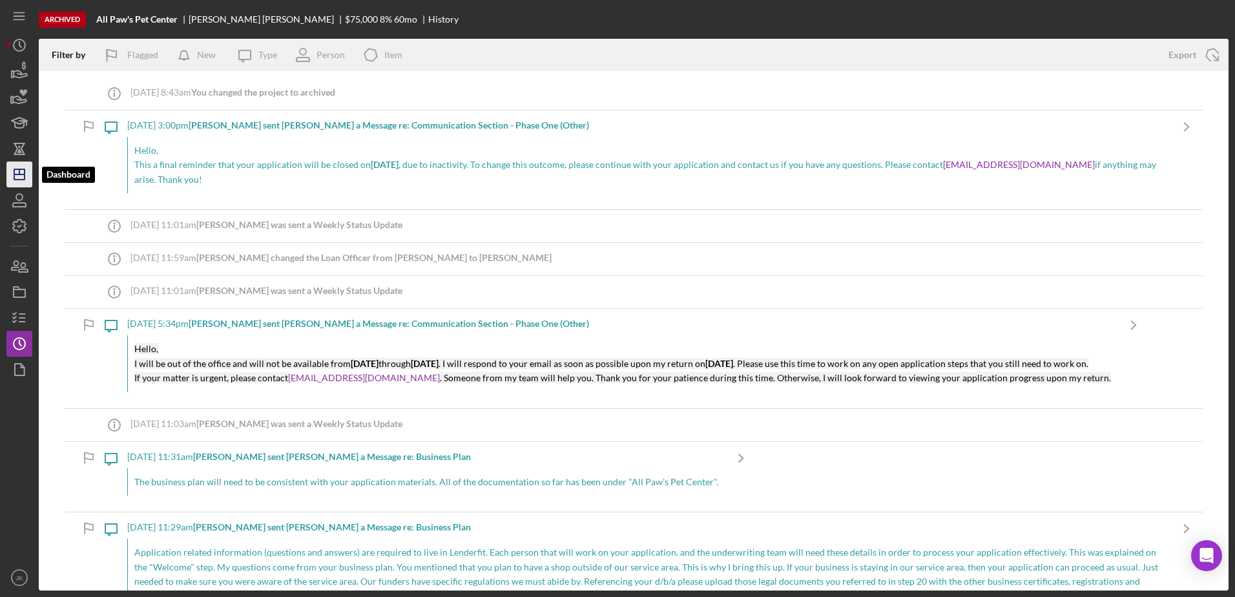
click at [15, 173] on polygon "button" at bounding box center [19, 174] width 10 height 10
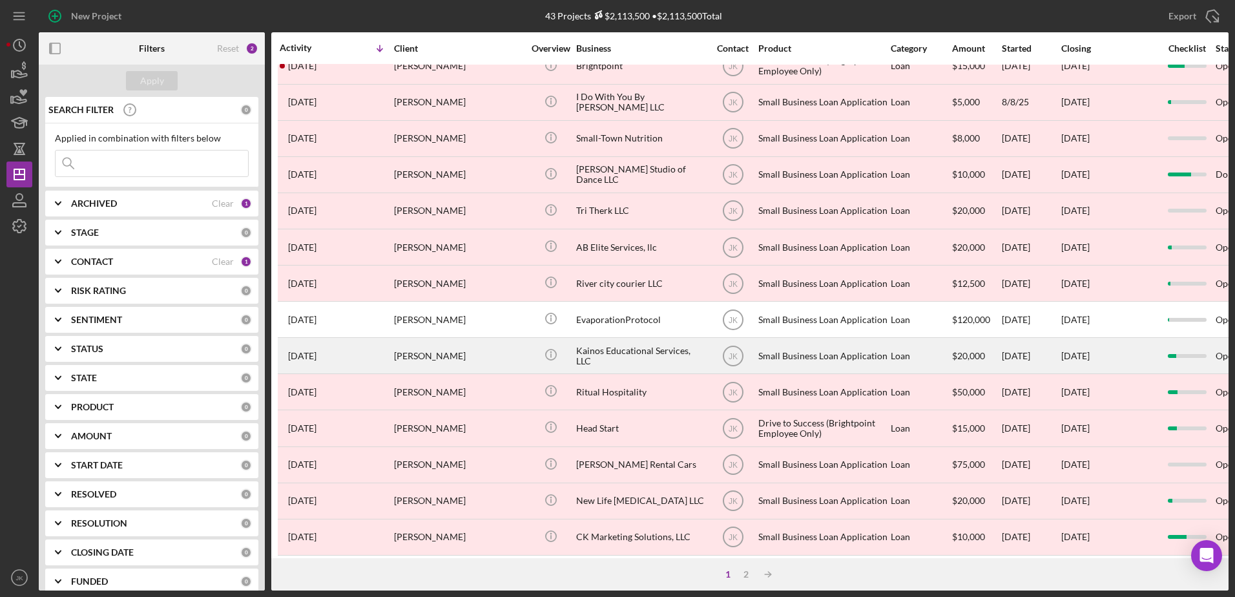
scroll to position [429, 0]
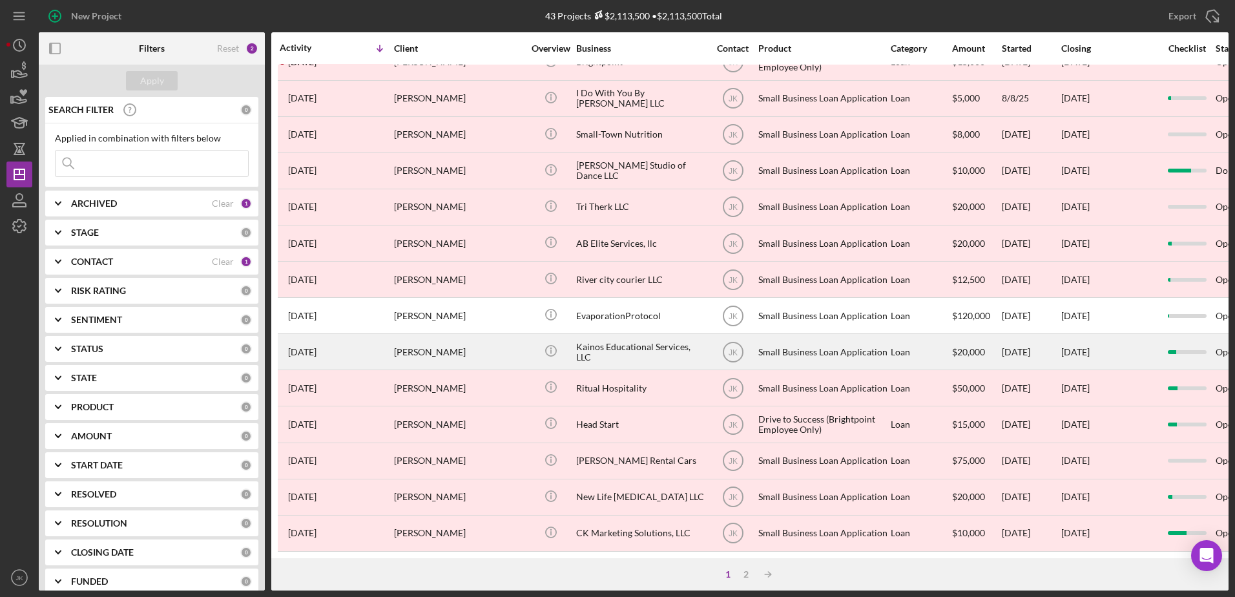
click at [507, 349] on div "[PERSON_NAME]" at bounding box center [458, 351] width 129 height 34
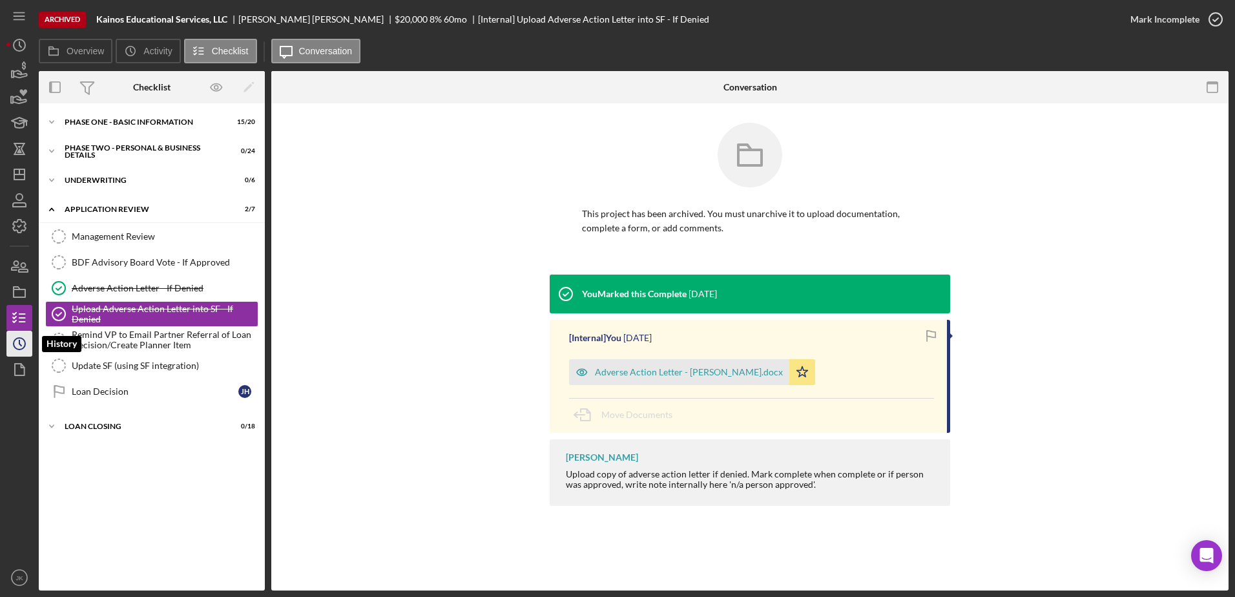
click at [23, 342] on icon "Icon/History" at bounding box center [19, 343] width 32 height 32
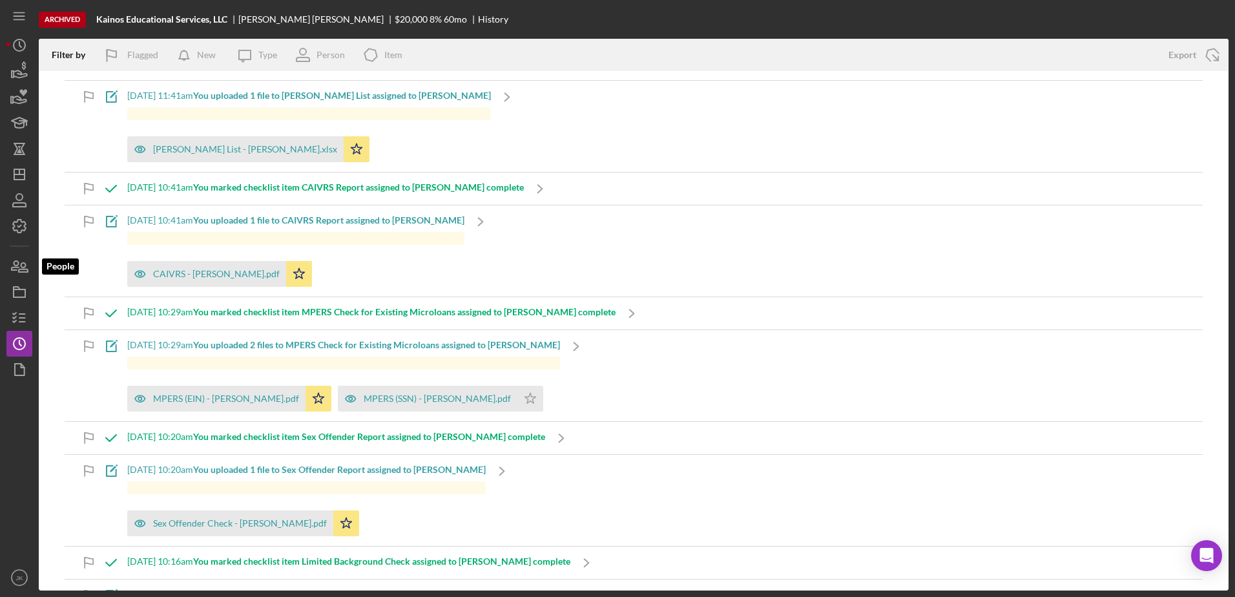
scroll to position [488, 0]
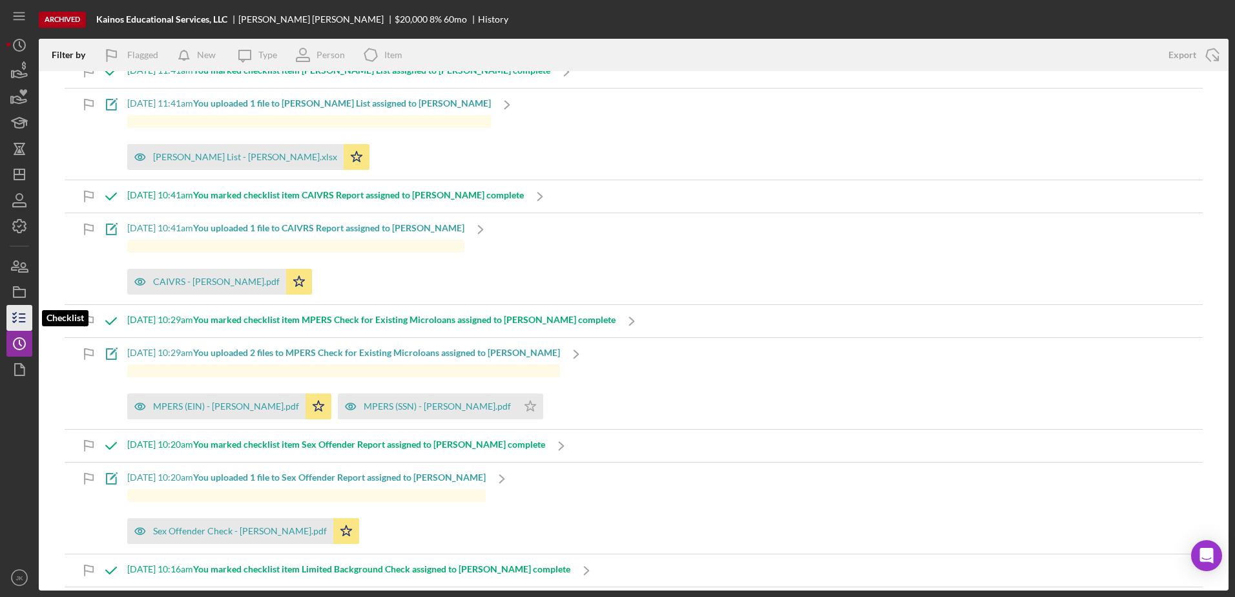
click at [19, 318] on line "button" at bounding box center [22, 318] width 6 height 0
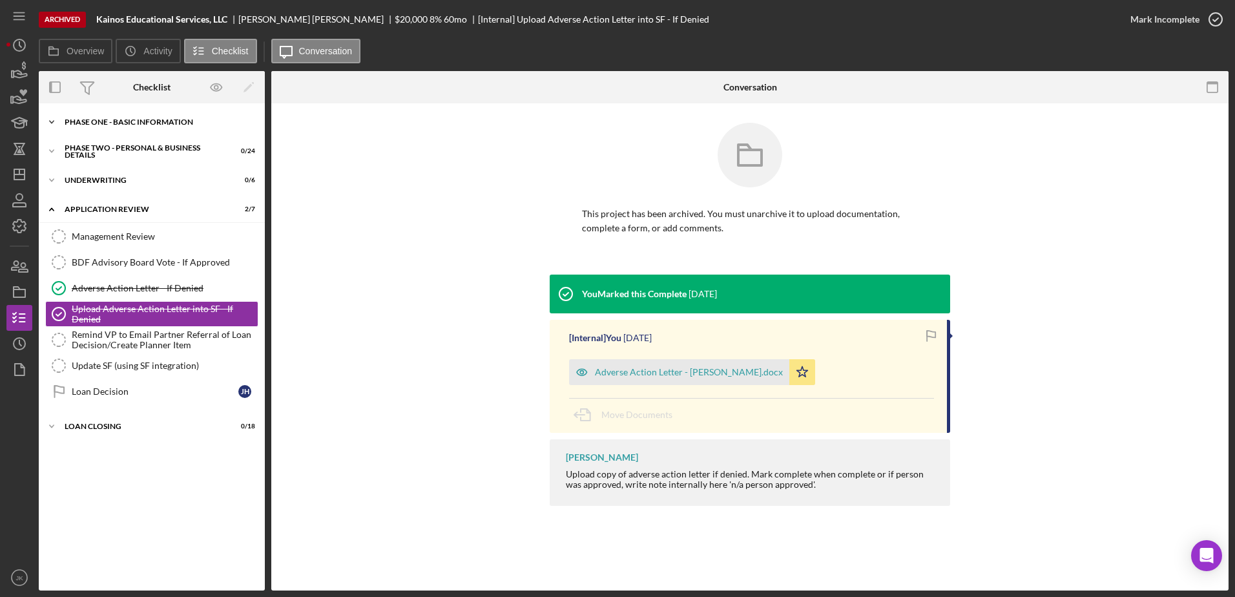
click at [123, 121] on div "Phase One - Basic Information" at bounding box center [157, 122] width 184 height 8
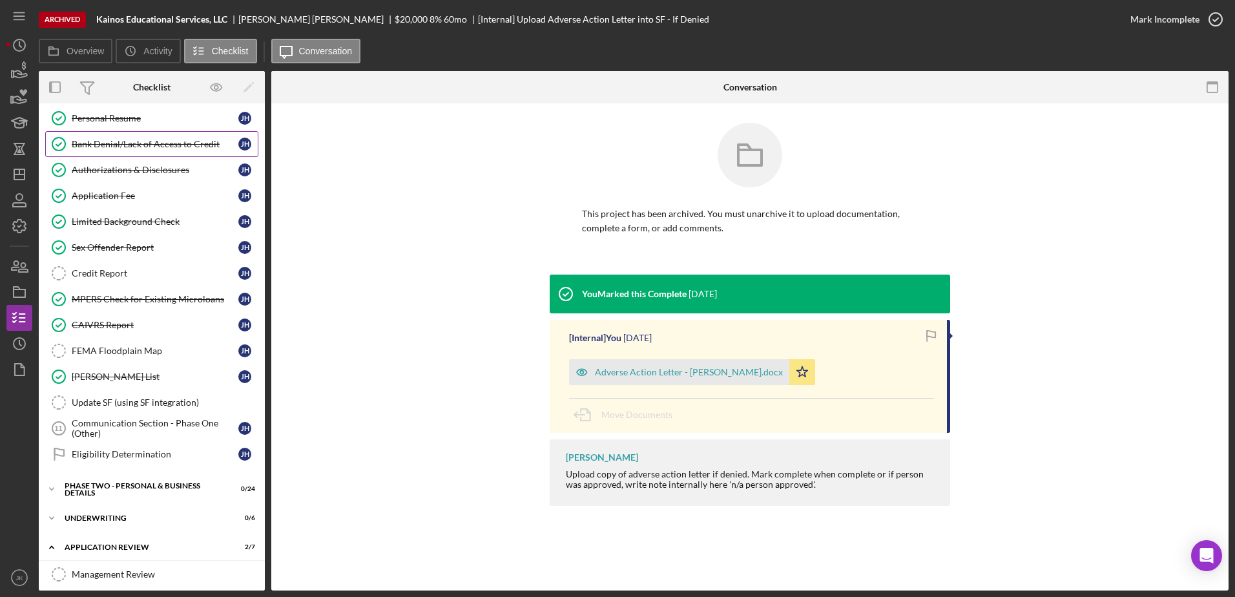
scroll to position [194, 0]
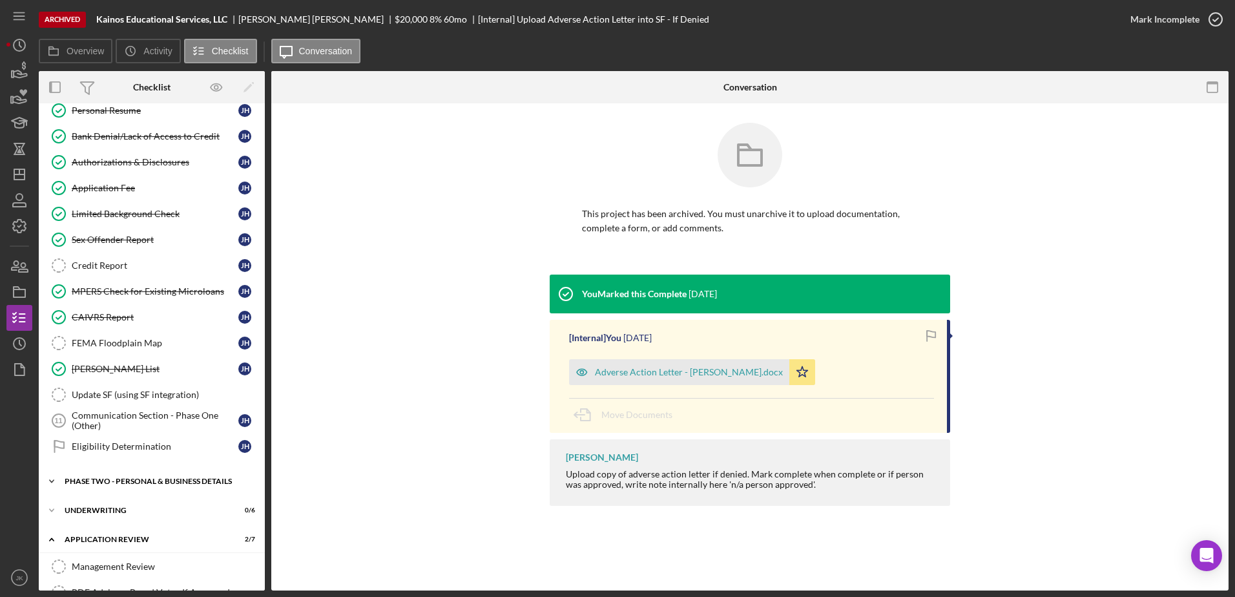
click at [137, 477] on div "PHASE TWO - PERSONAL & BUSINESS DETAILS" at bounding box center [157, 481] width 184 height 8
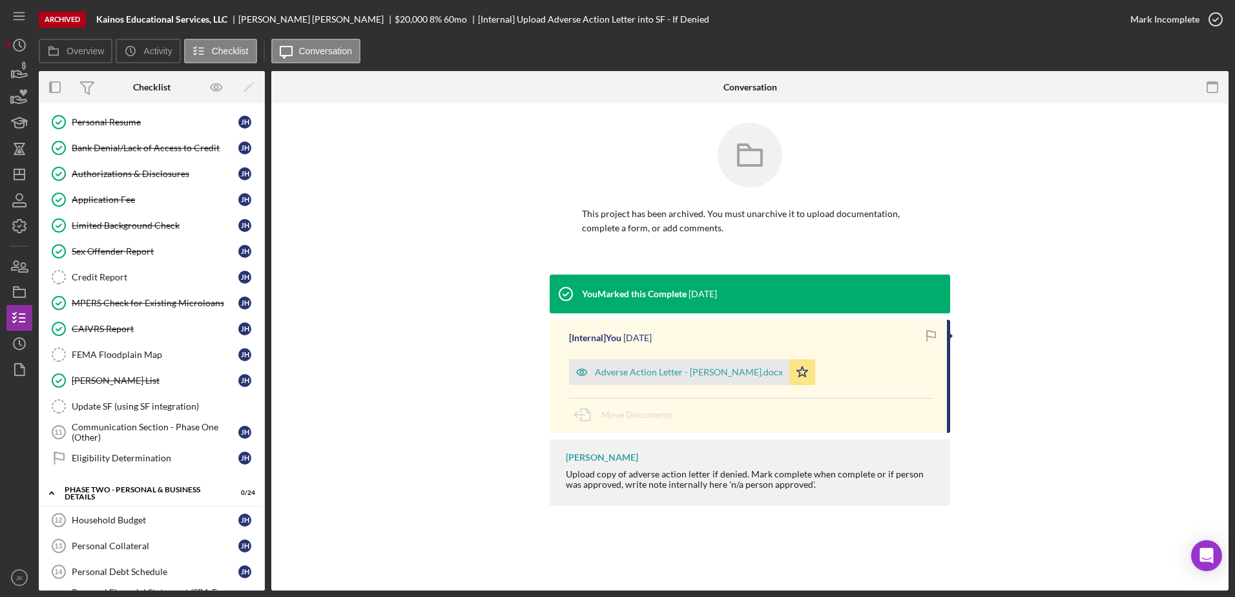
scroll to position [65, 0]
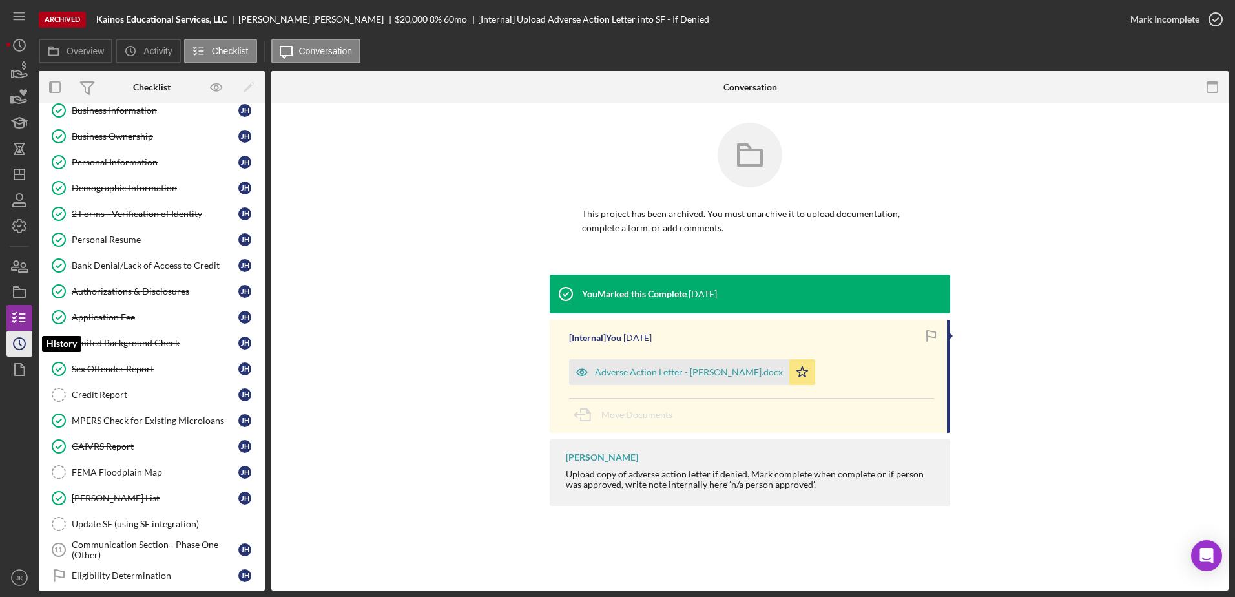
click at [21, 334] on icon "Icon/History" at bounding box center [19, 343] width 32 height 32
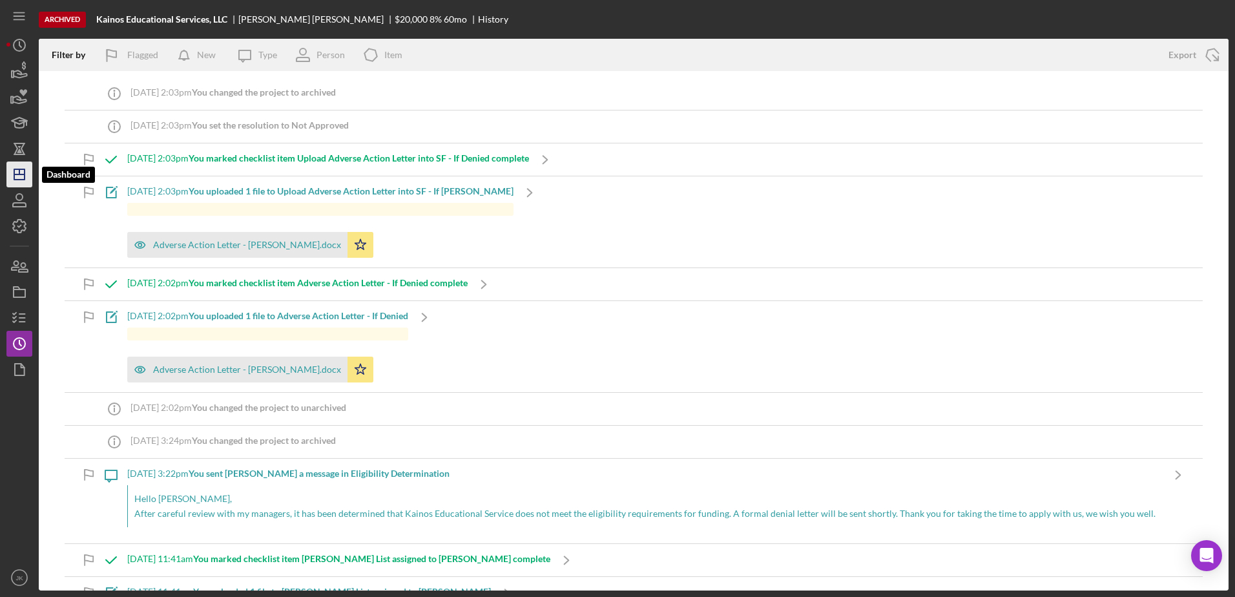
click at [14, 171] on polygon "button" at bounding box center [19, 174] width 10 height 10
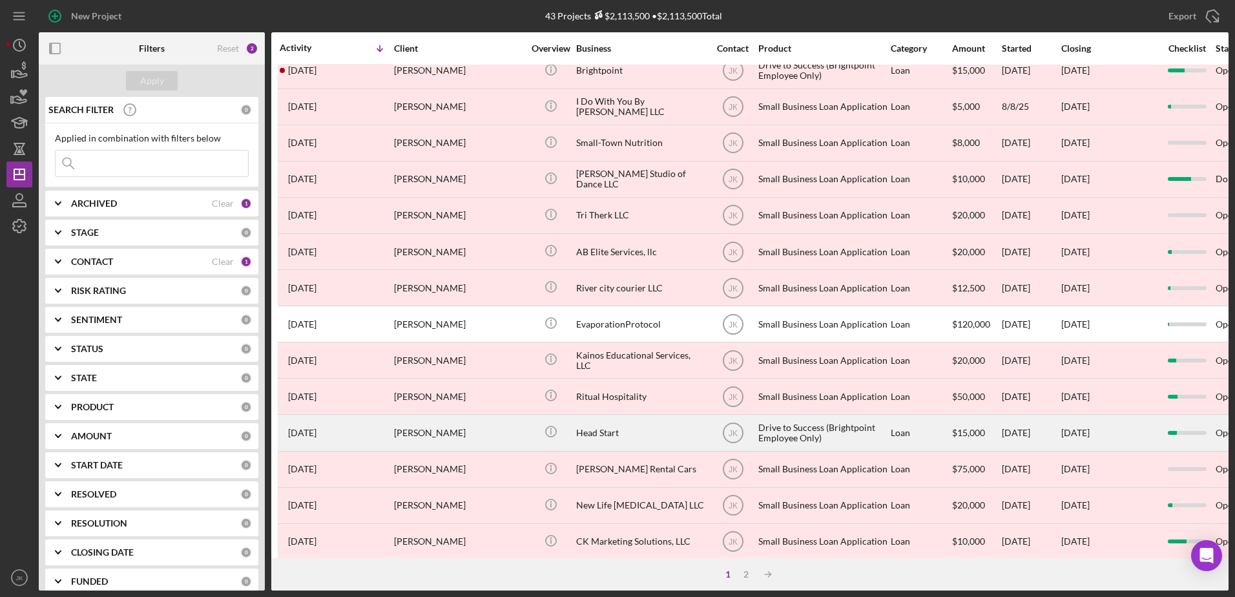
scroll to position [429, 0]
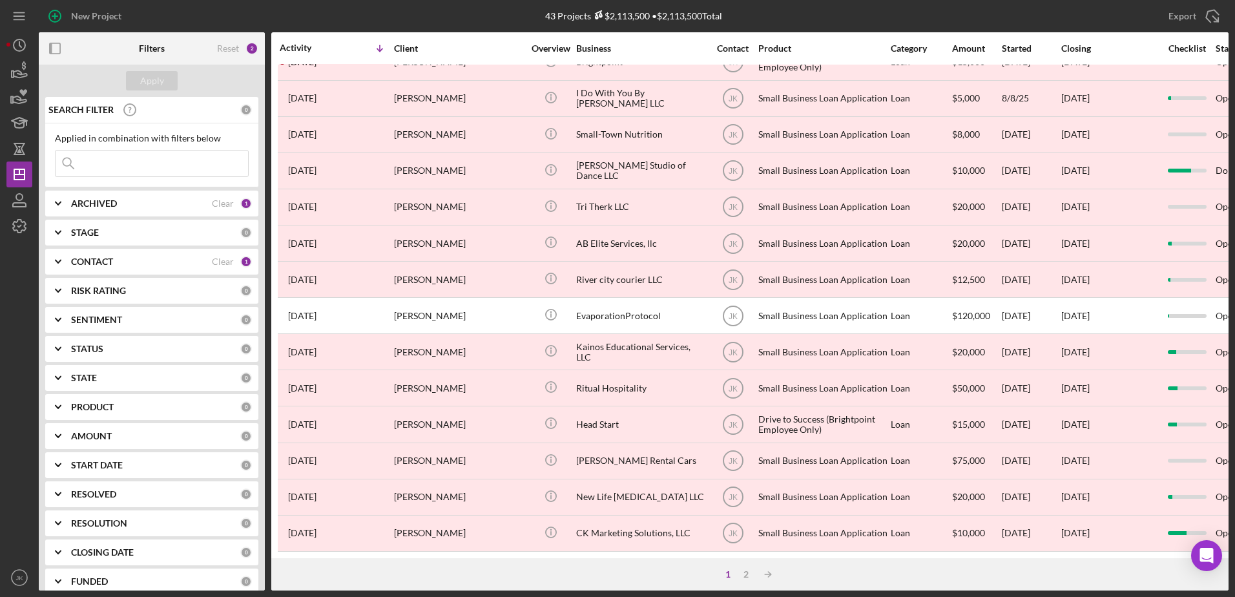
click at [96, 256] on b "CONTACT" at bounding box center [92, 261] width 42 height 10
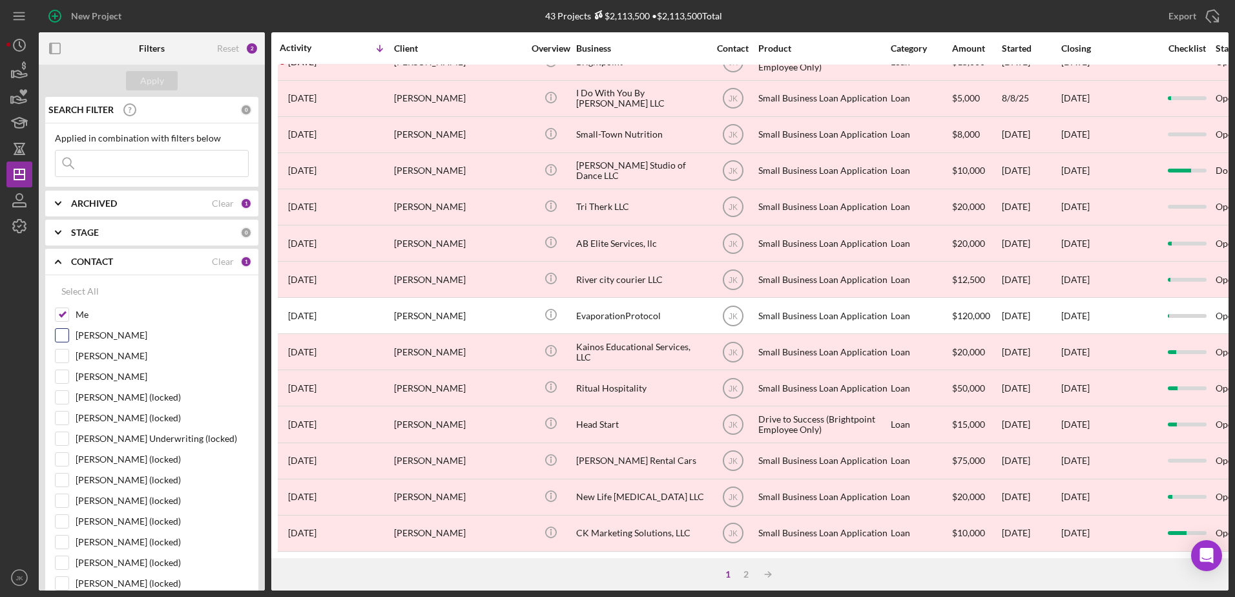
click at [97, 338] on label "[PERSON_NAME]" at bounding box center [162, 335] width 173 height 13
click at [68, 338] on input "[PERSON_NAME]" at bounding box center [62, 335] width 13 height 13
checkbox input "true"
click at [89, 314] on label "Me" at bounding box center [162, 314] width 173 height 13
click at [68, 314] on input "Me" at bounding box center [62, 314] width 13 height 13
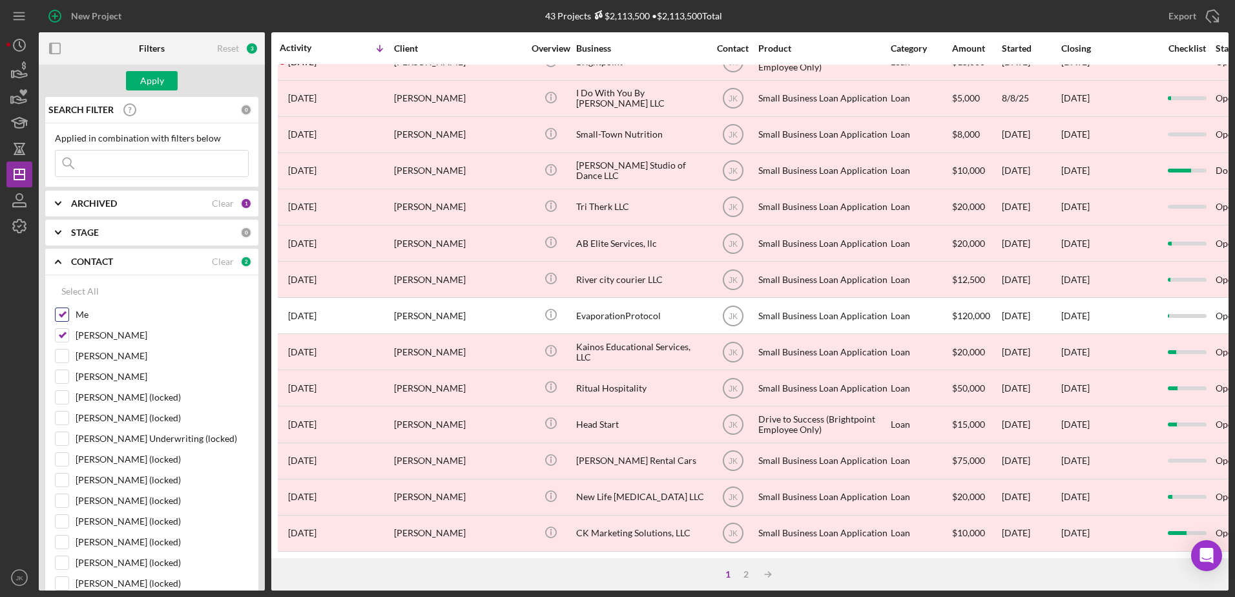
checkbox input "false"
click at [159, 79] on div "Apply" at bounding box center [152, 80] width 24 height 19
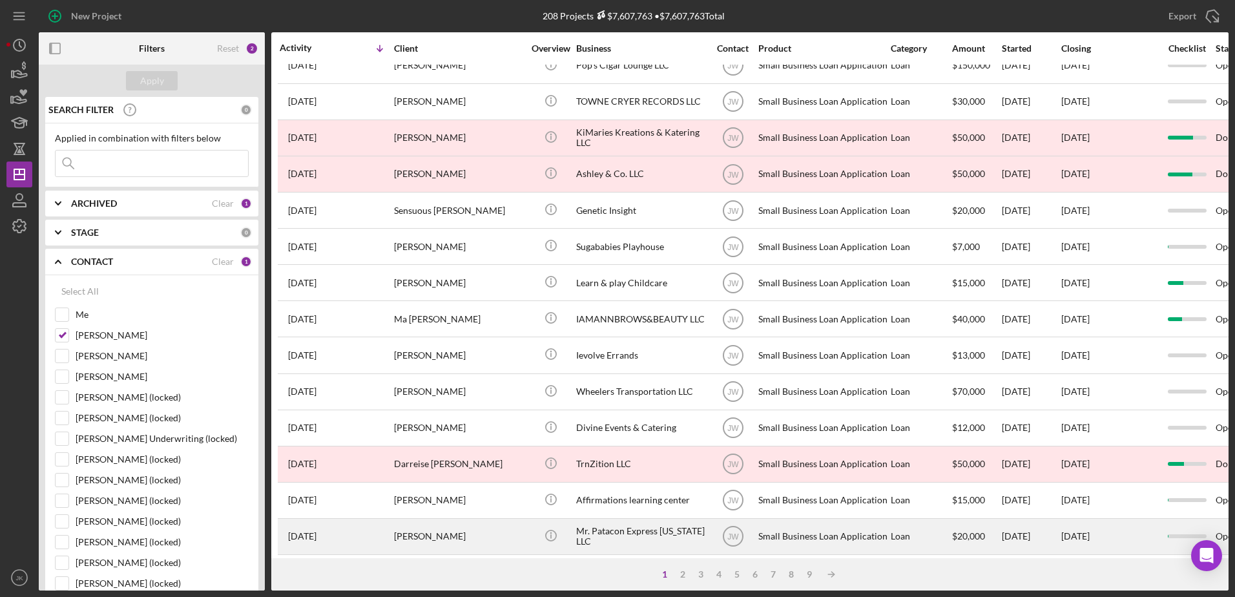
scroll to position [0, 0]
